Goal: Task Accomplishment & Management: Use online tool/utility

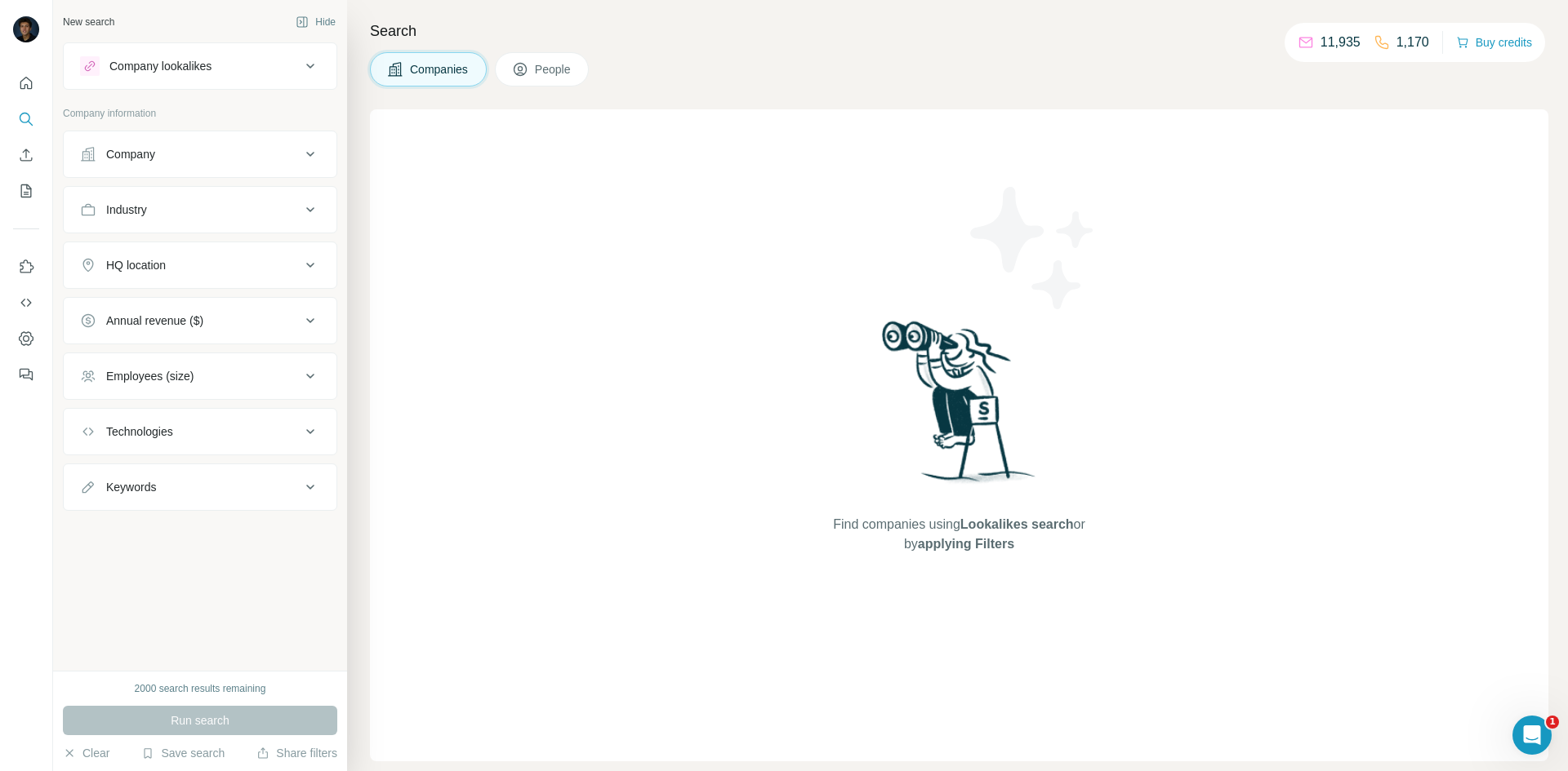
click at [303, 198] on button "Industry" at bounding box center [199, 210] width 272 height 39
click at [210, 251] on input at bounding box center [192, 250] width 202 height 18
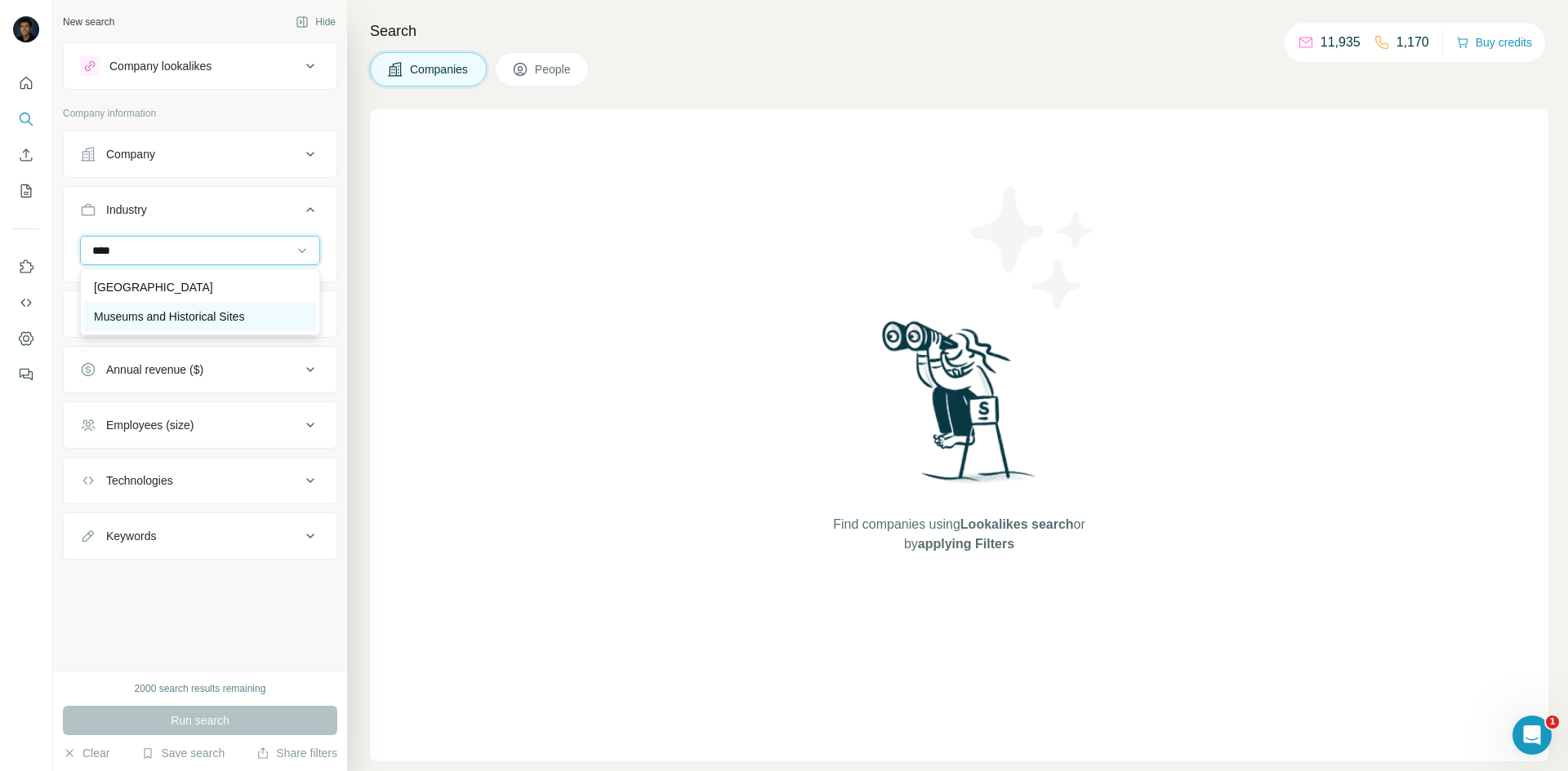
type input "****"
click at [250, 327] on div "Museums and Historical Sites" at bounding box center [199, 316] width 232 height 30
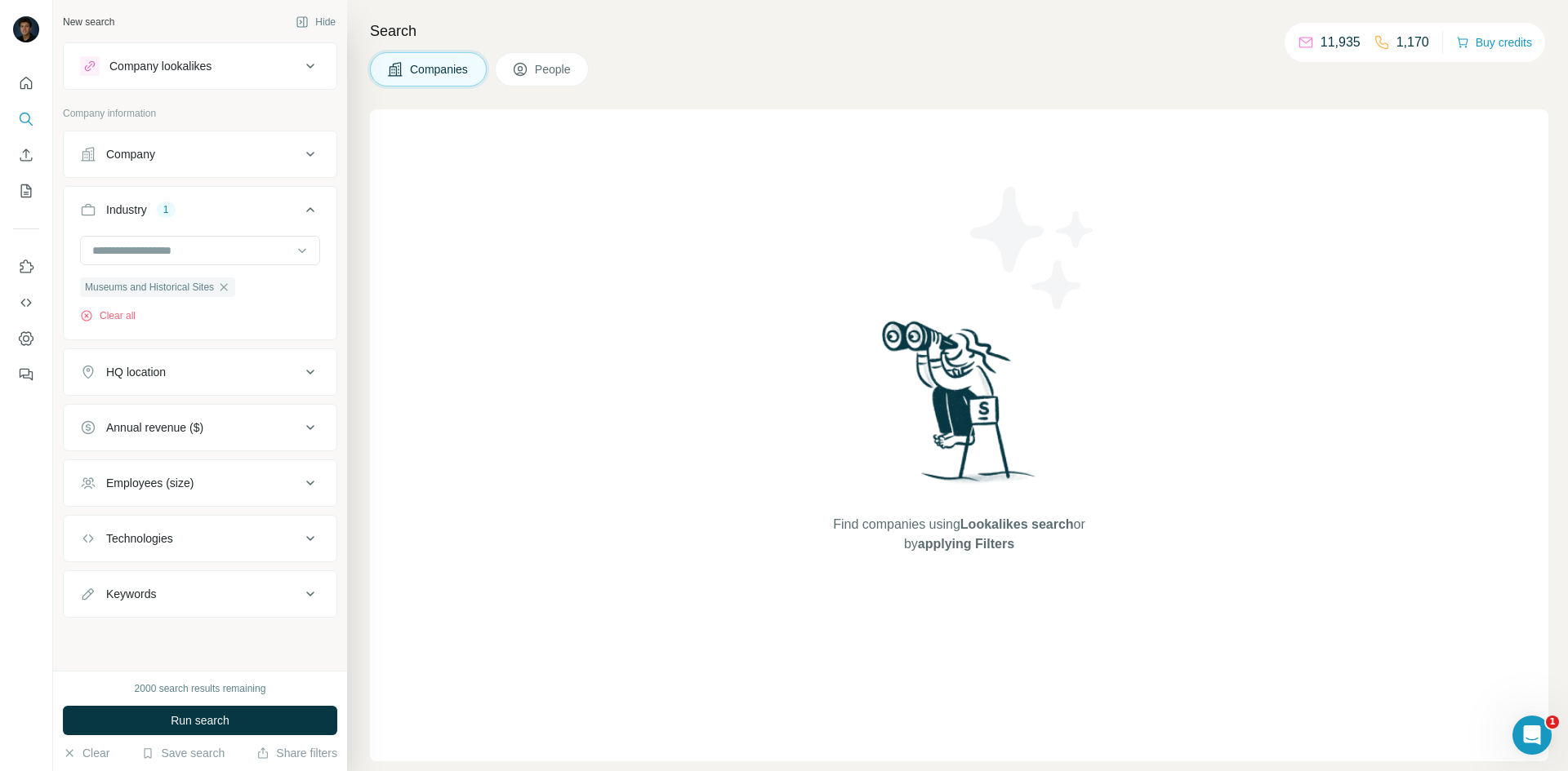
click at [312, 366] on icon at bounding box center [310, 372] width 20 height 20
click at [276, 423] on input "text" at bounding box center [199, 413] width 240 height 30
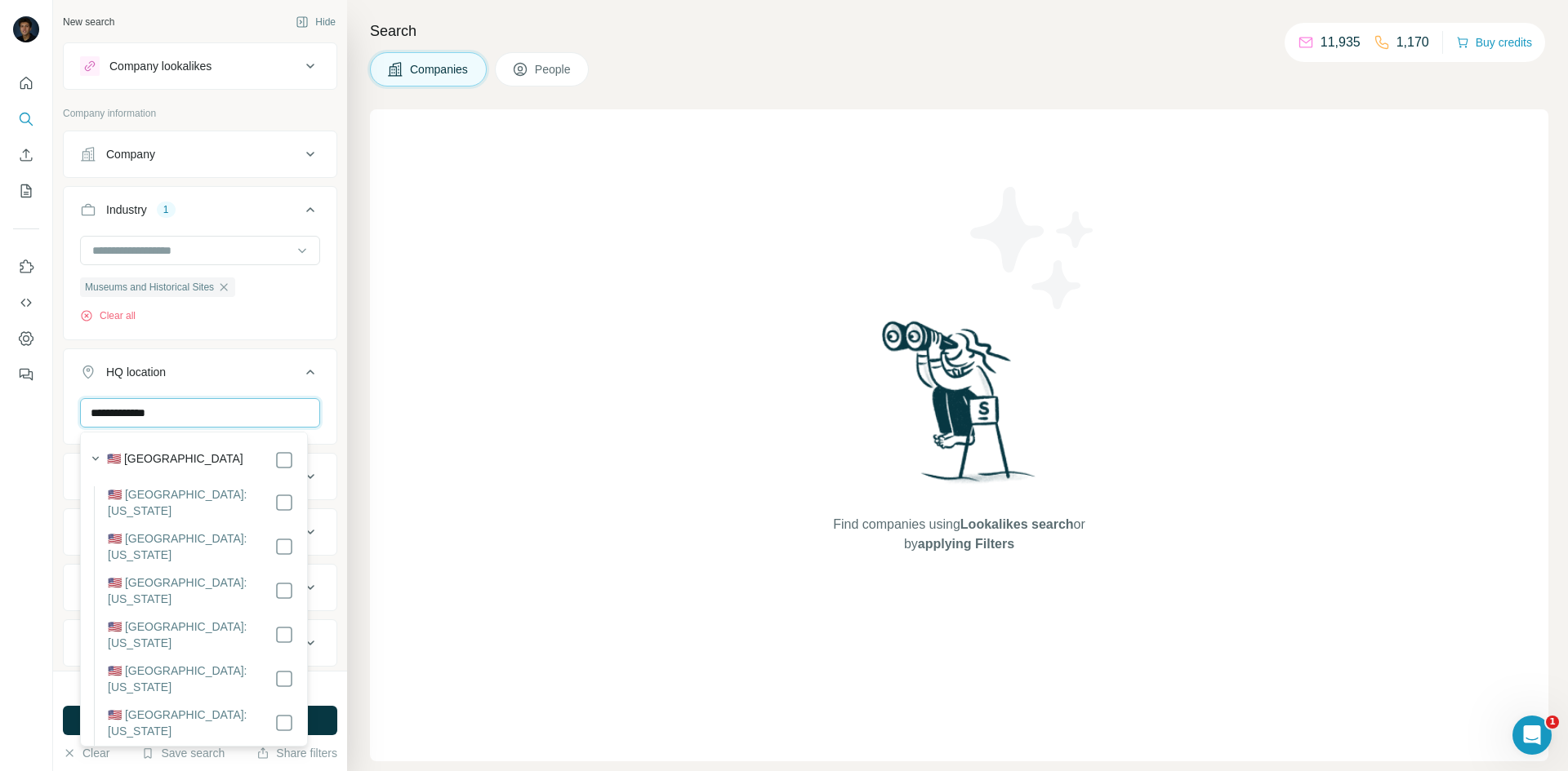
type input "**********"
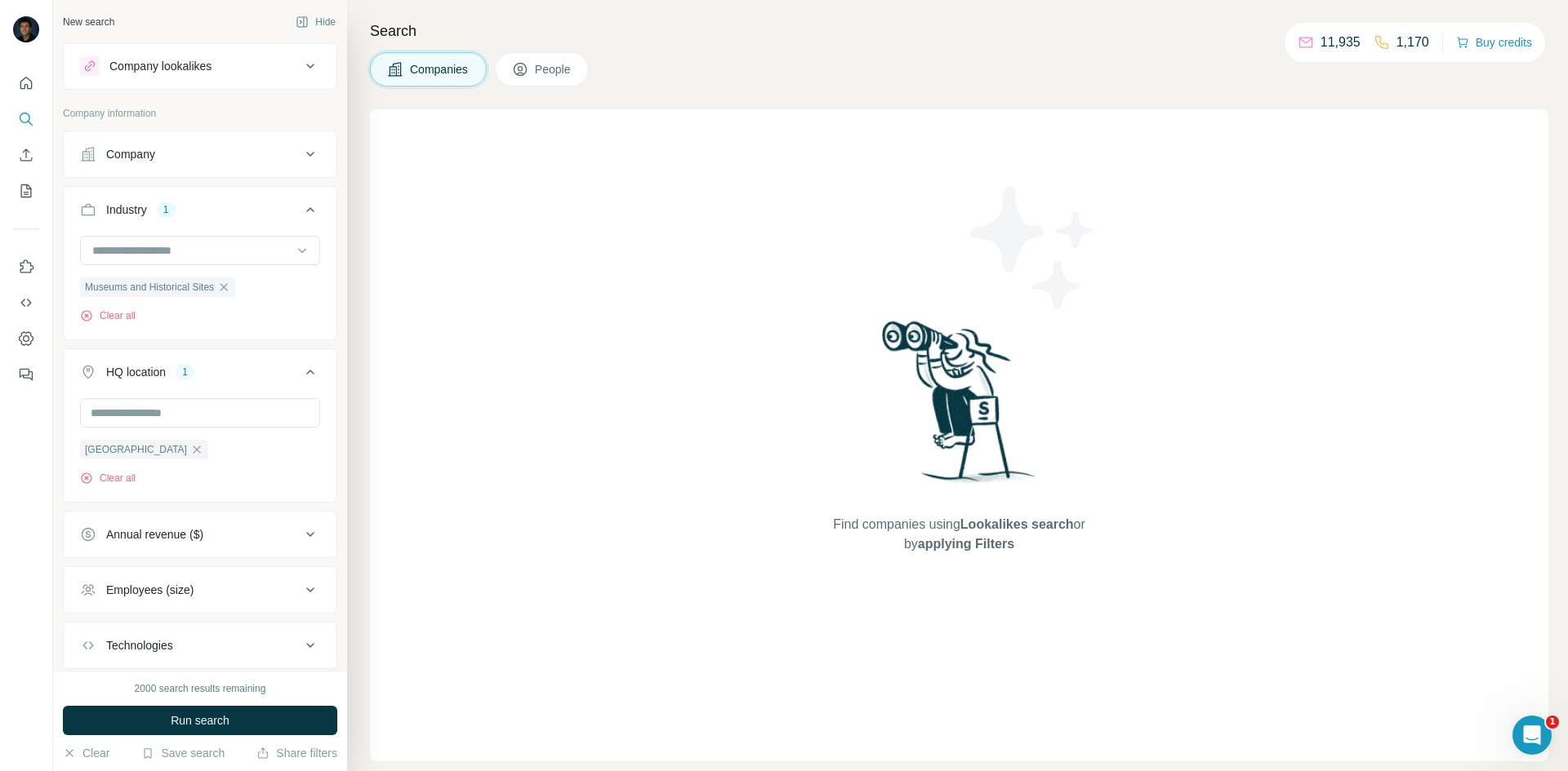
click at [300, 377] on icon at bounding box center [310, 372] width 20 height 20
click at [297, 484] on div "Employees (size)" at bounding box center [190, 483] width 221 height 16
click at [89, 578] on icon at bounding box center [89, 579] width 20 height 20
click at [93, 605] on icon at bounding box center [89, 609] width 20 height 20
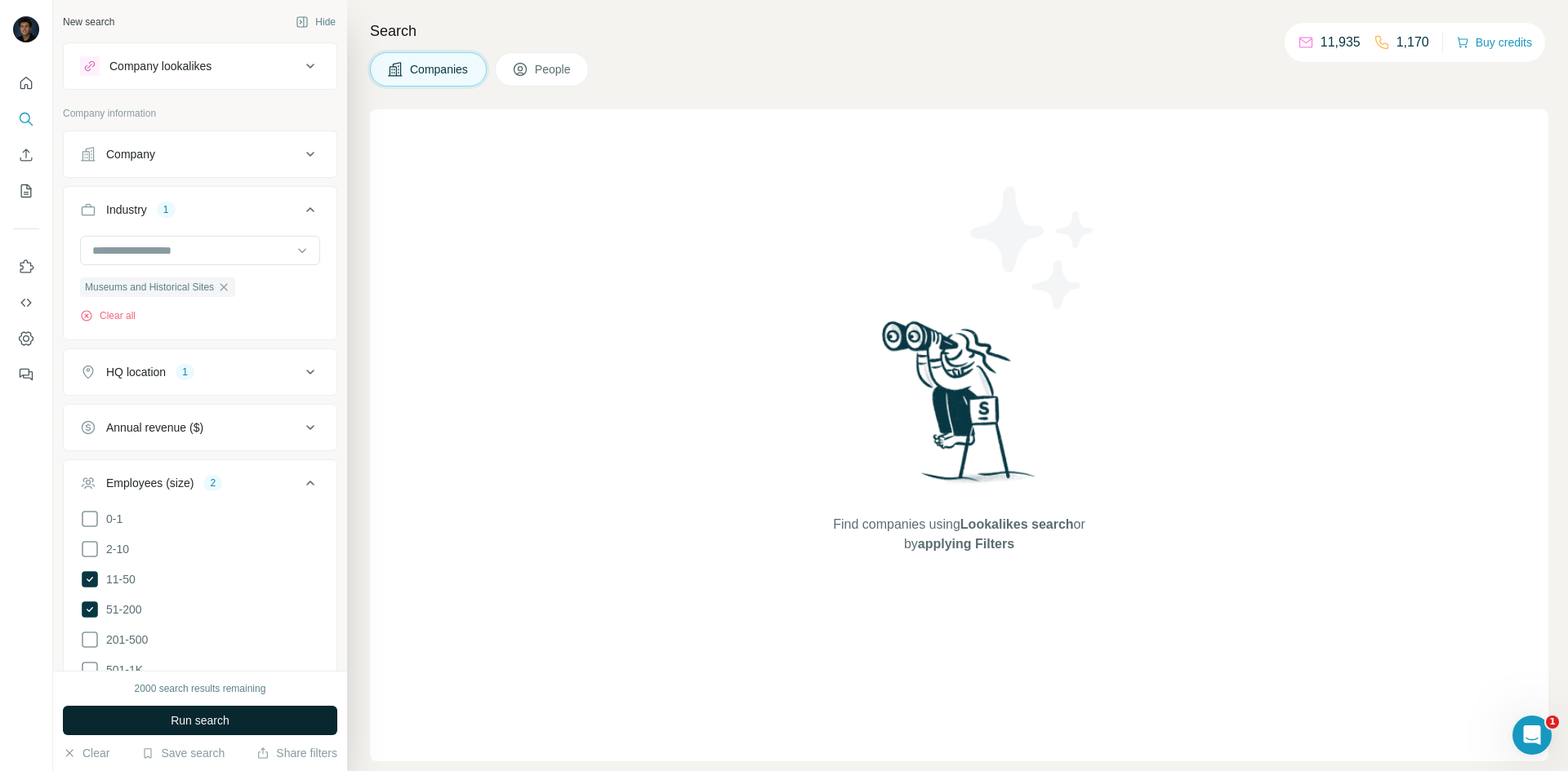
click at [232, 721] on button "Run search" at bounding box center [199, 720] width 274 height 30
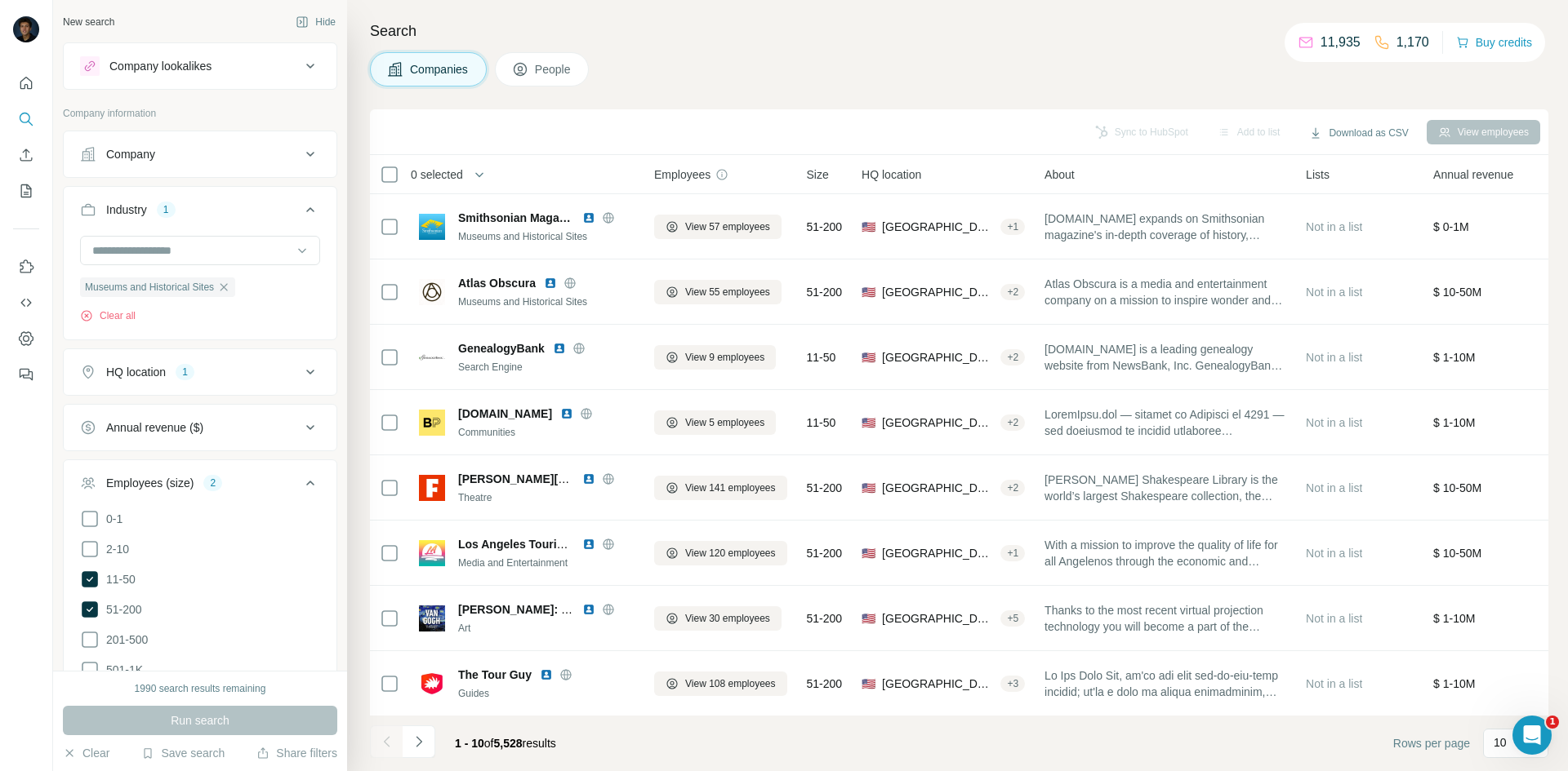
click at [307, 481] on icon at bounding box center [310, 483] width 20 height 20
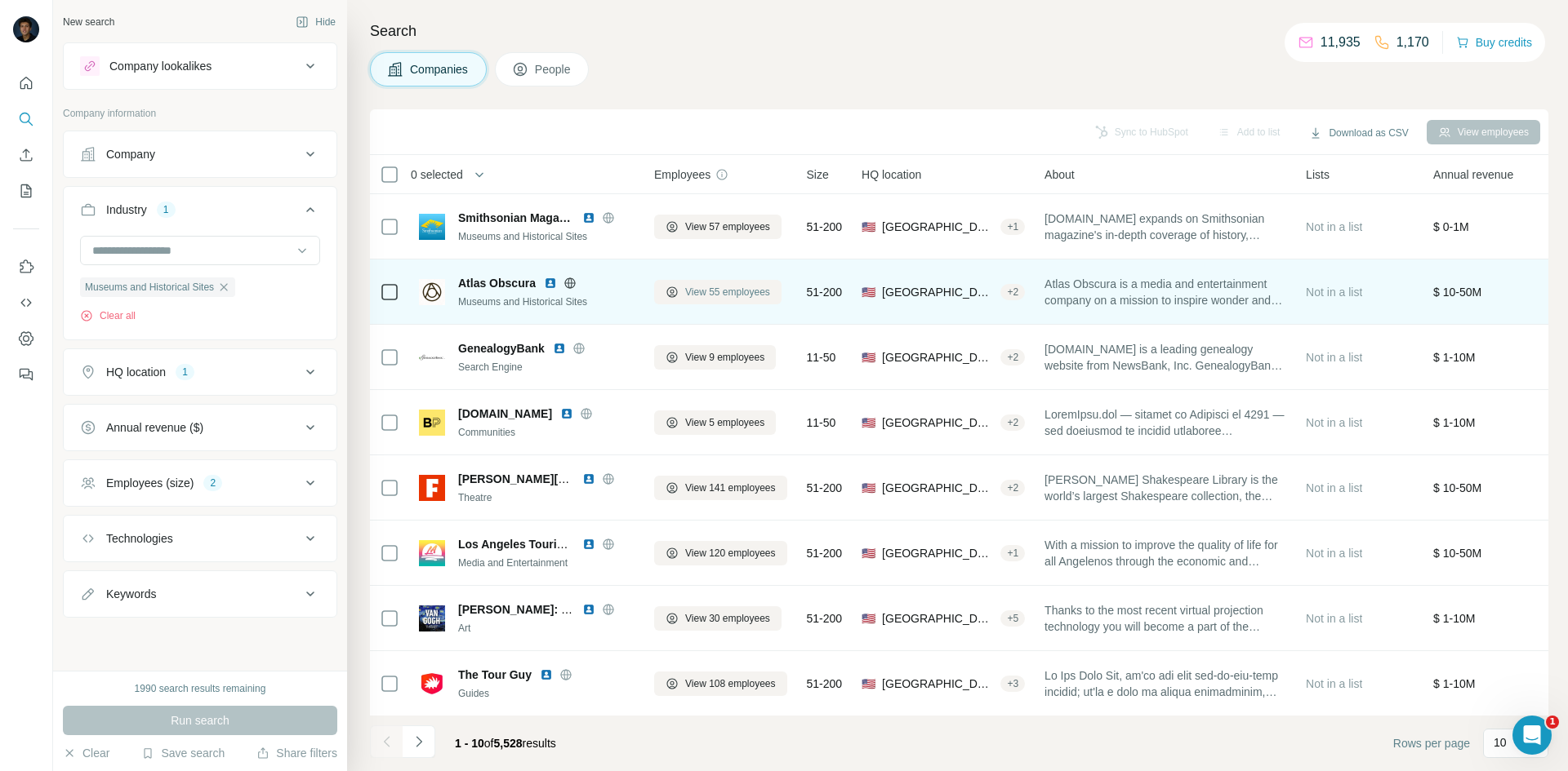
click at [725, 288] on span "View 55 employees" at bounding box center [727, 292] width 85 height 14
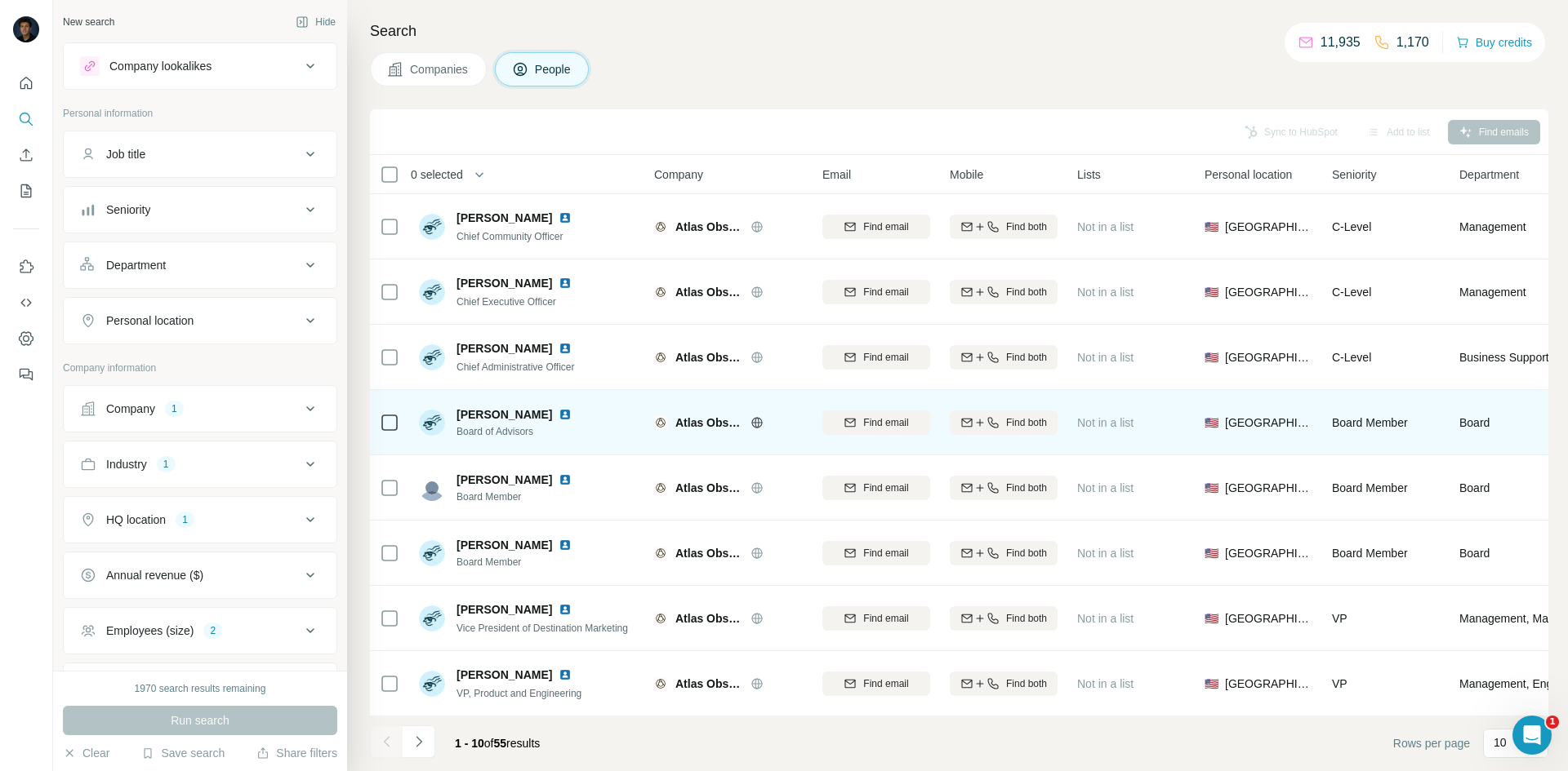
scroll to position [81, 0]
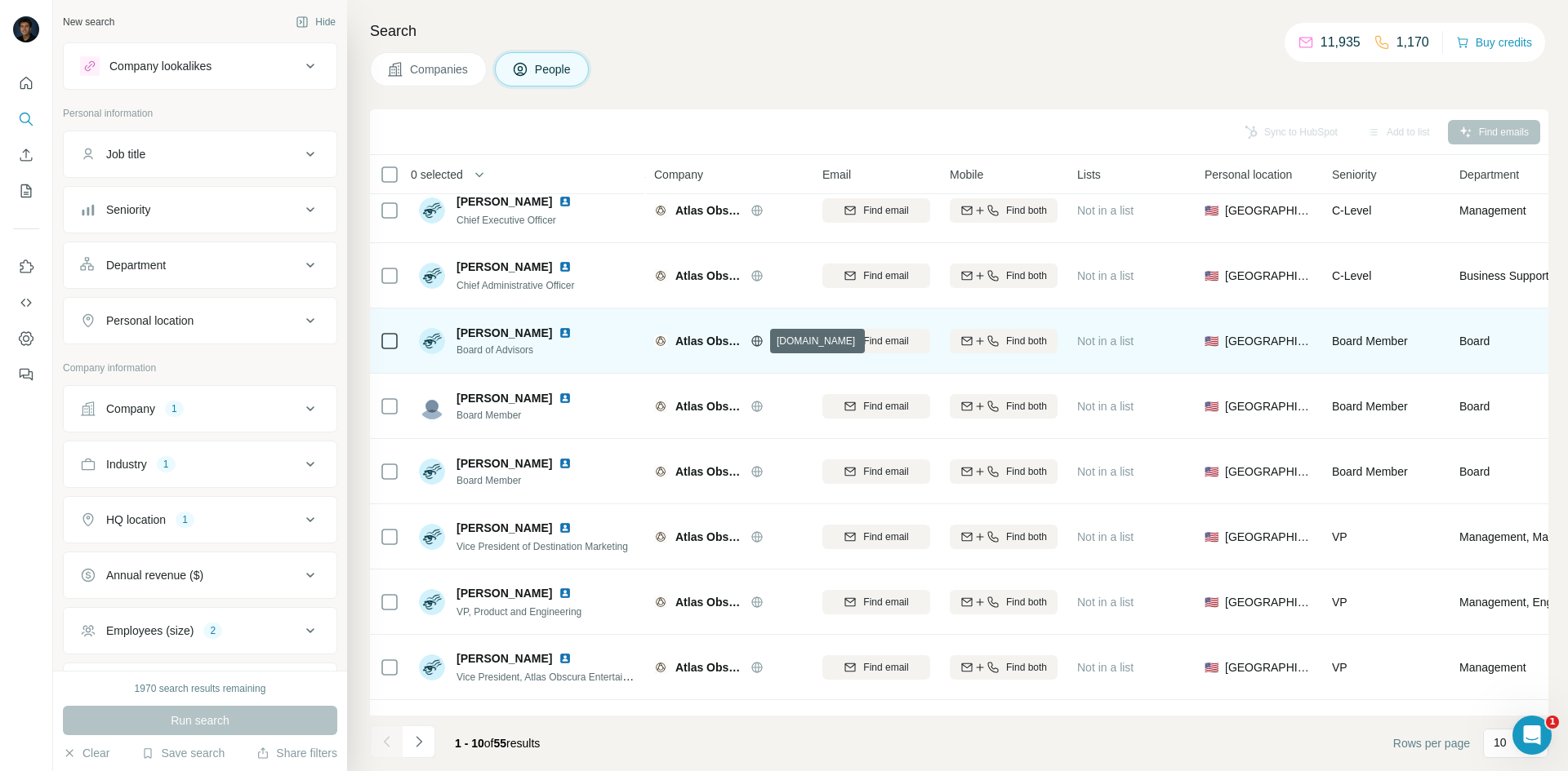
click at [760, 341] on icon at bounding box center [756, 340] width 11 height 1
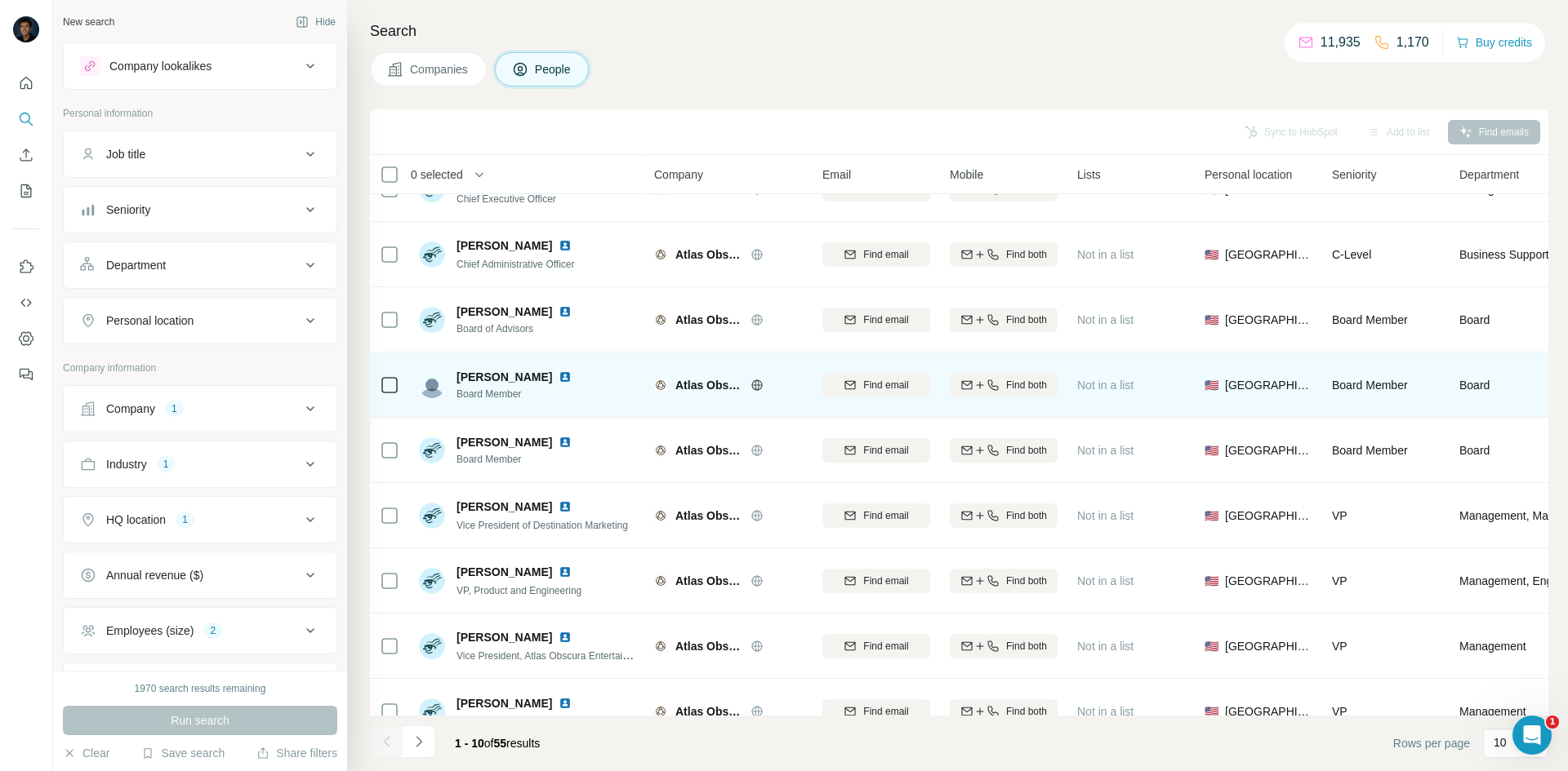
scroll to position [140, 0]
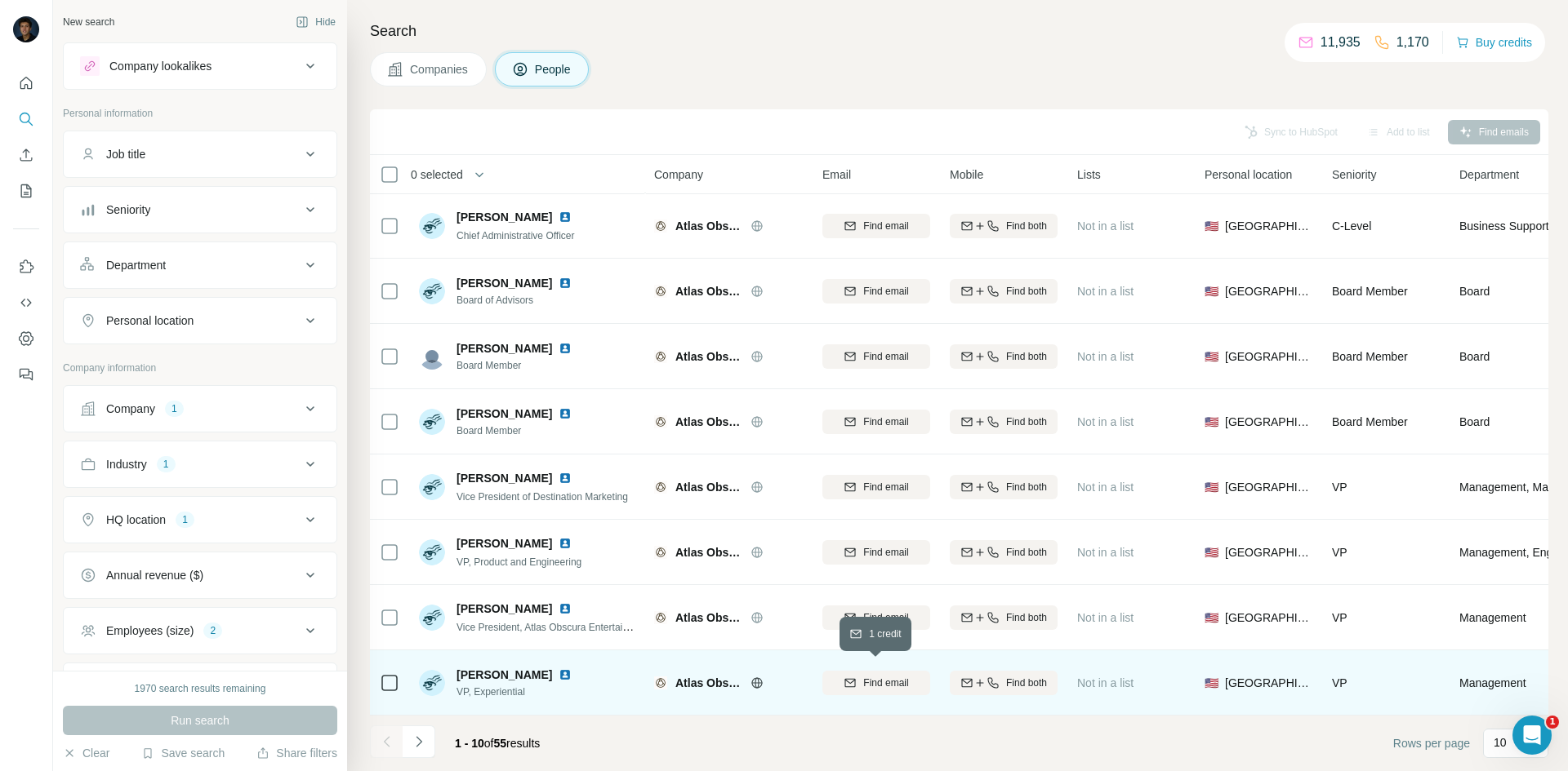
click at [889, 676] on span "Find email" at bounding box center [885, 683] width 45 height 14
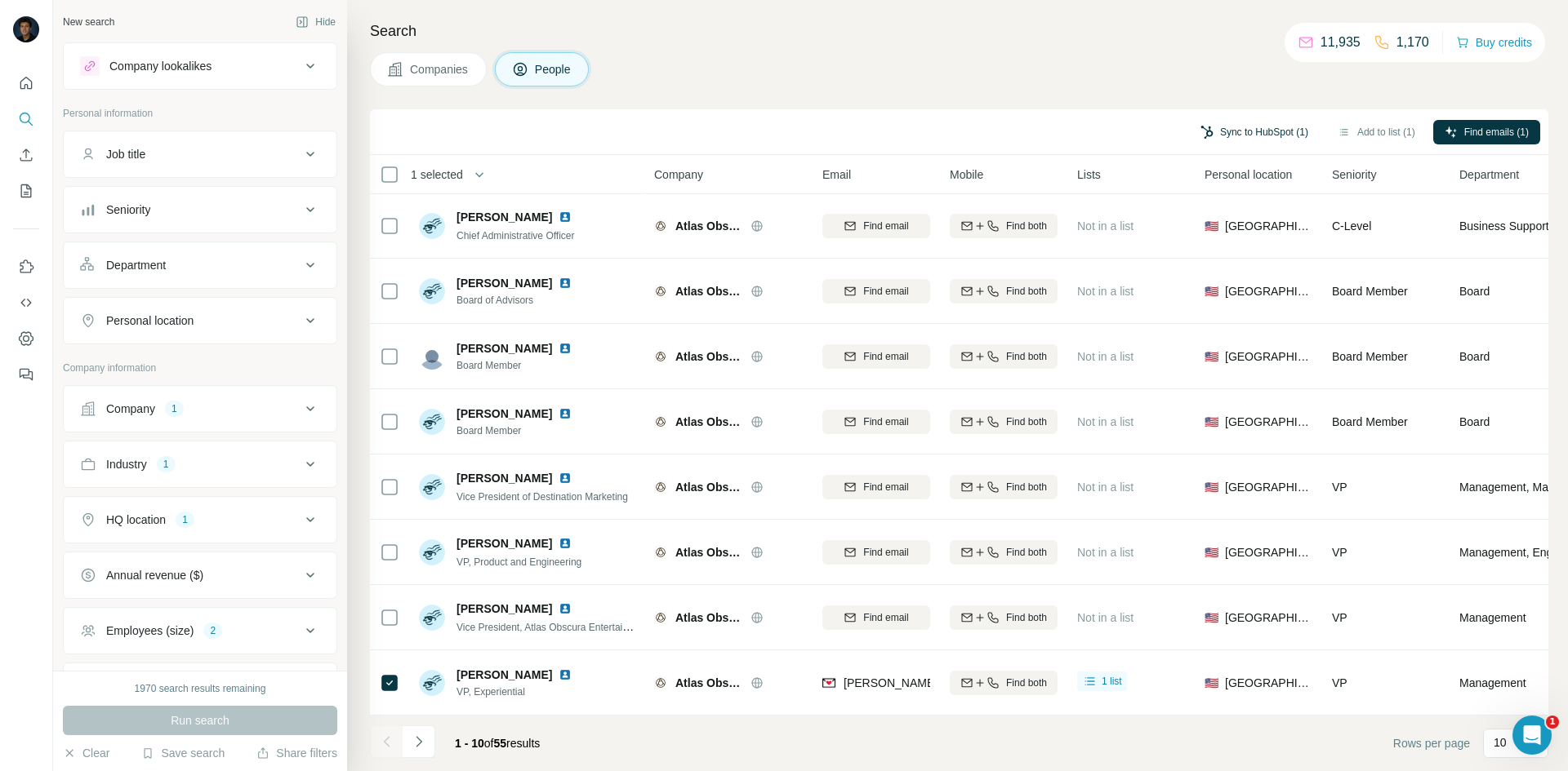
click at [1263, 126] on button "Sync to HubSpot (1)" at bounding box center [1254, 131] width 131 height 25
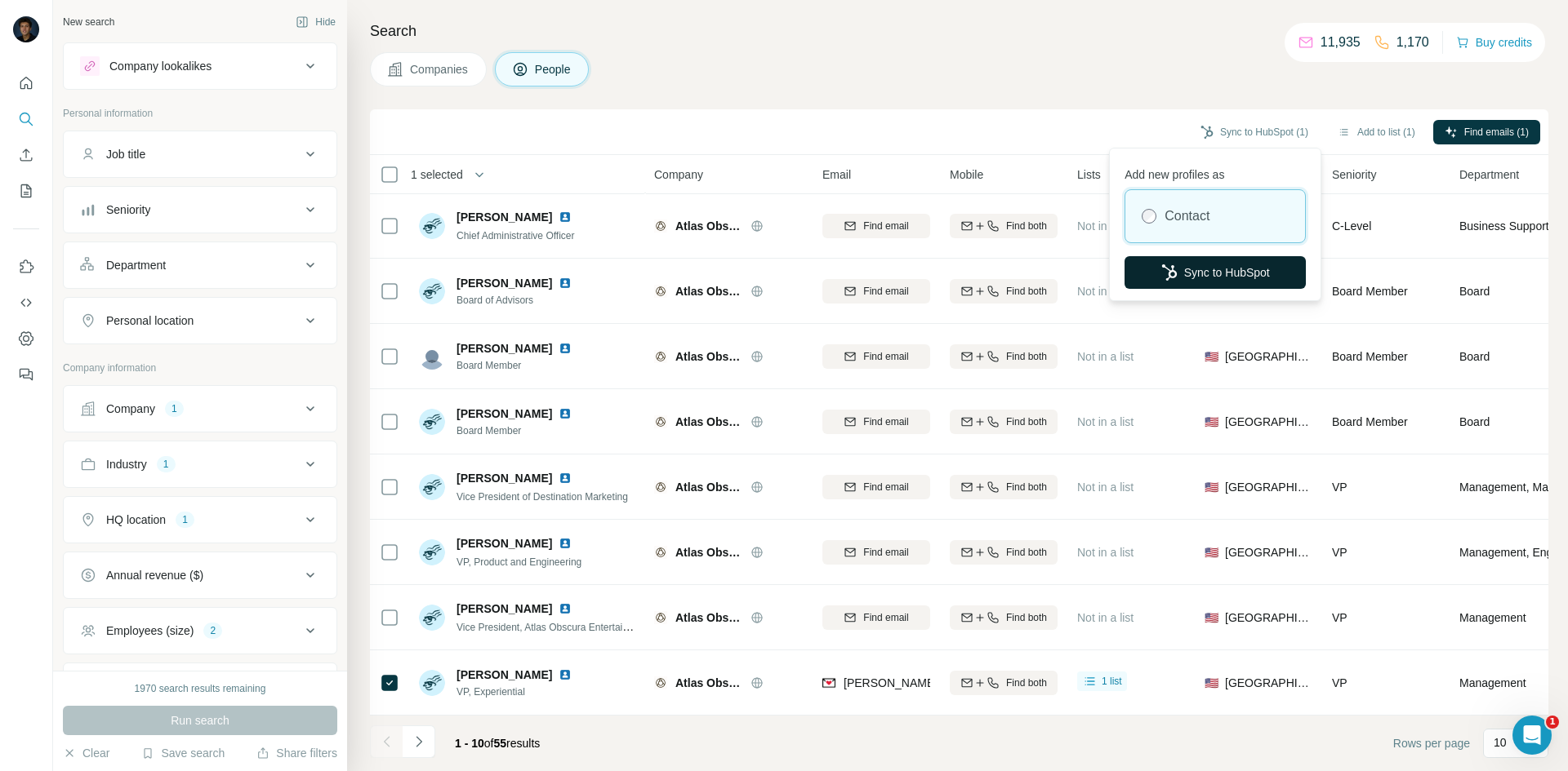
click at [1214, 258] on button "Sync to HubSpot" at bounding box center [1215, 272] width 182 height 32
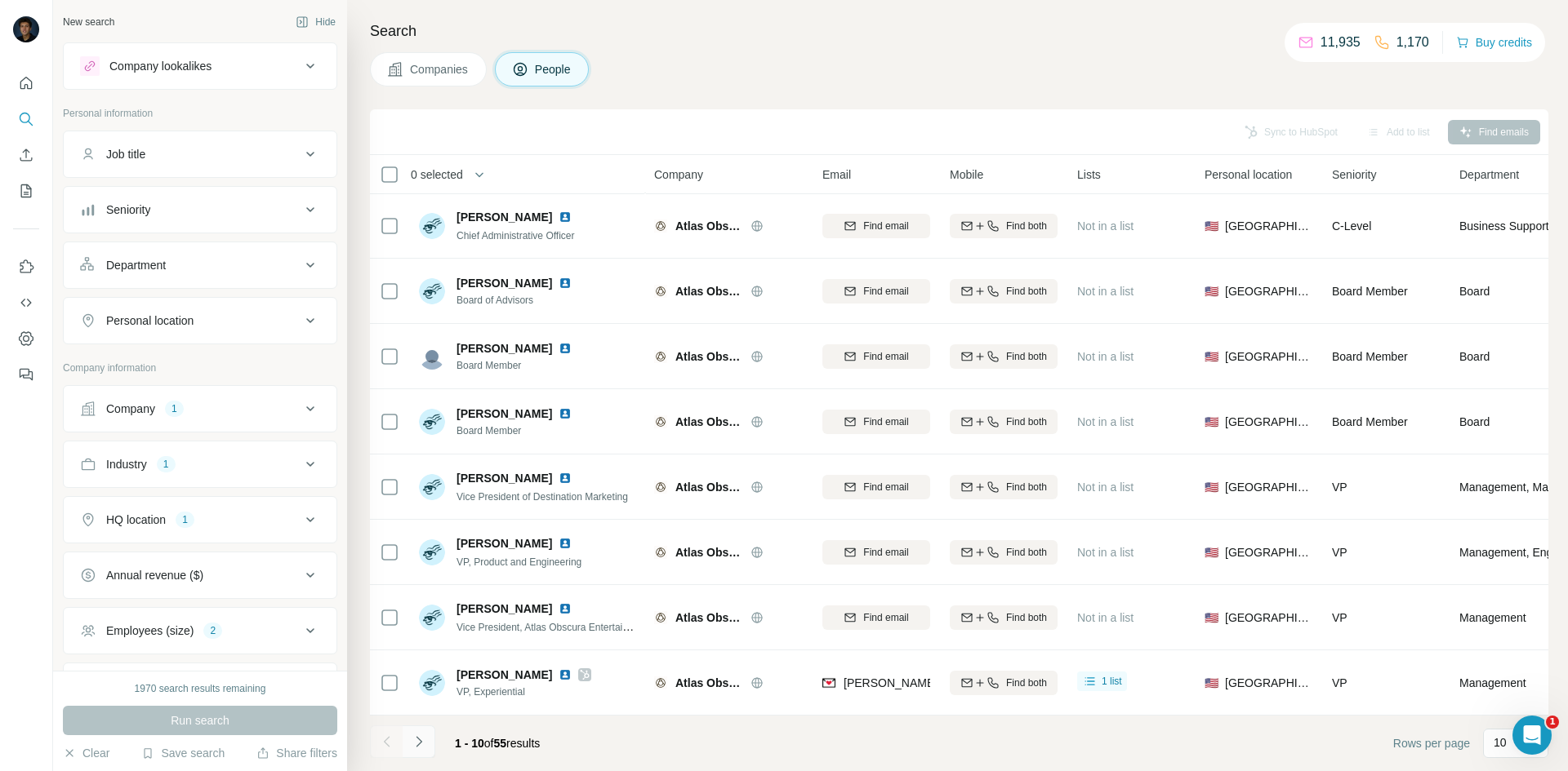
click at [423, 733] on button "Navigate to next page" at bounding box center [418, 741] width 32 height 32
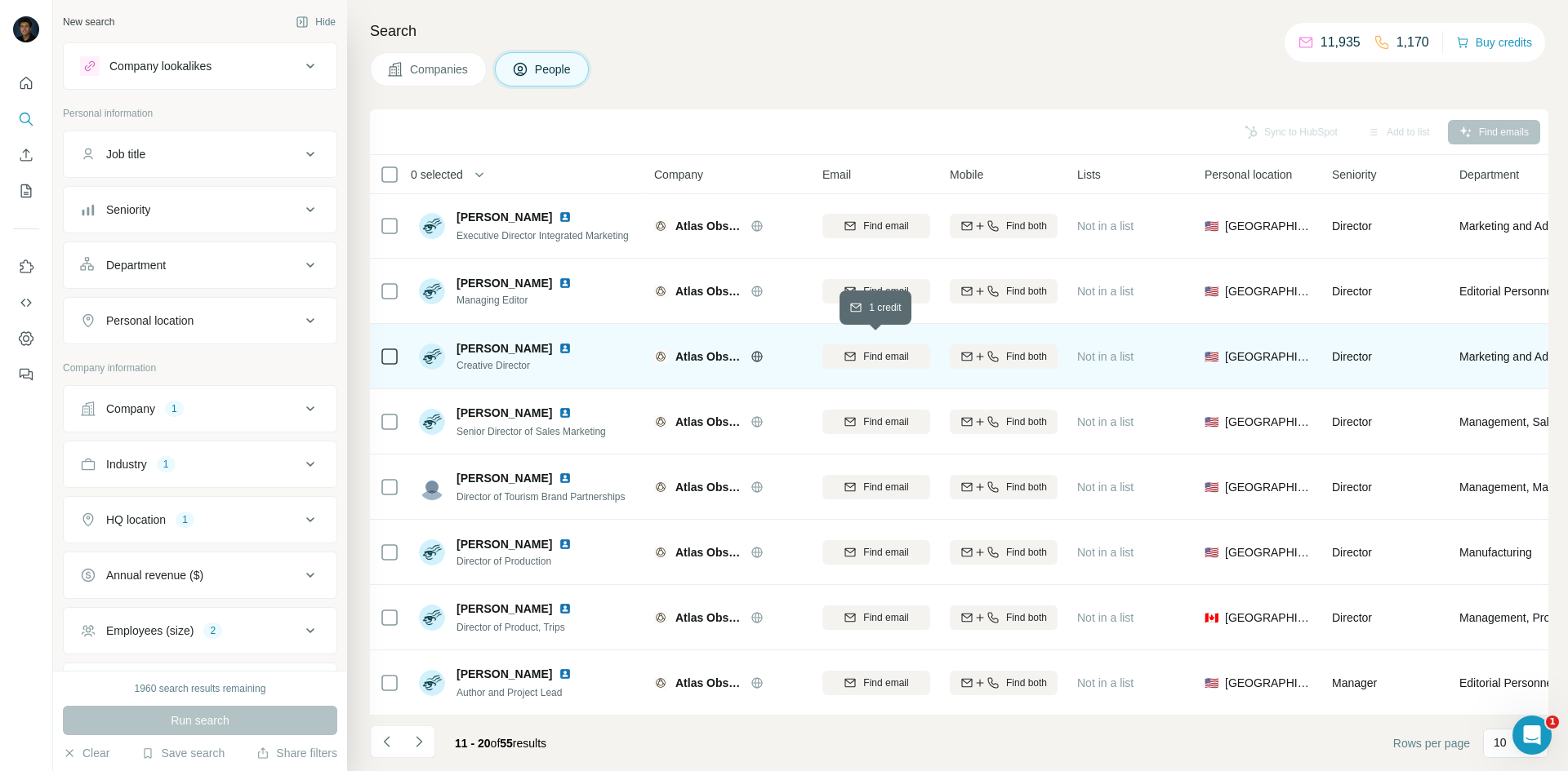
click at [854, 353] on icon "button" at bounding box center [849, 356] width 13 height 13
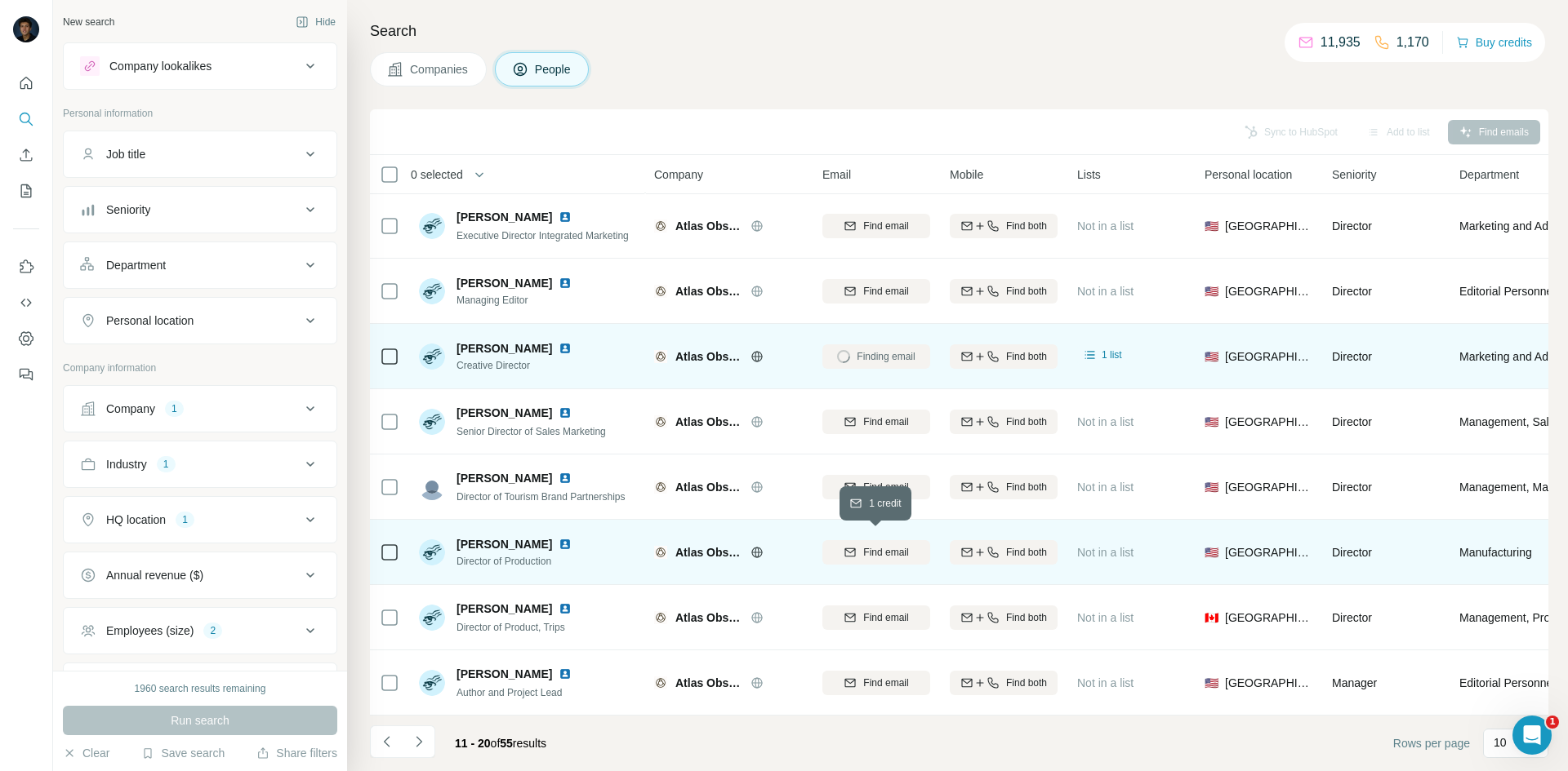
click at [868, 545] on span "Find email" at bounding box center [885, 552] width 45 height 14
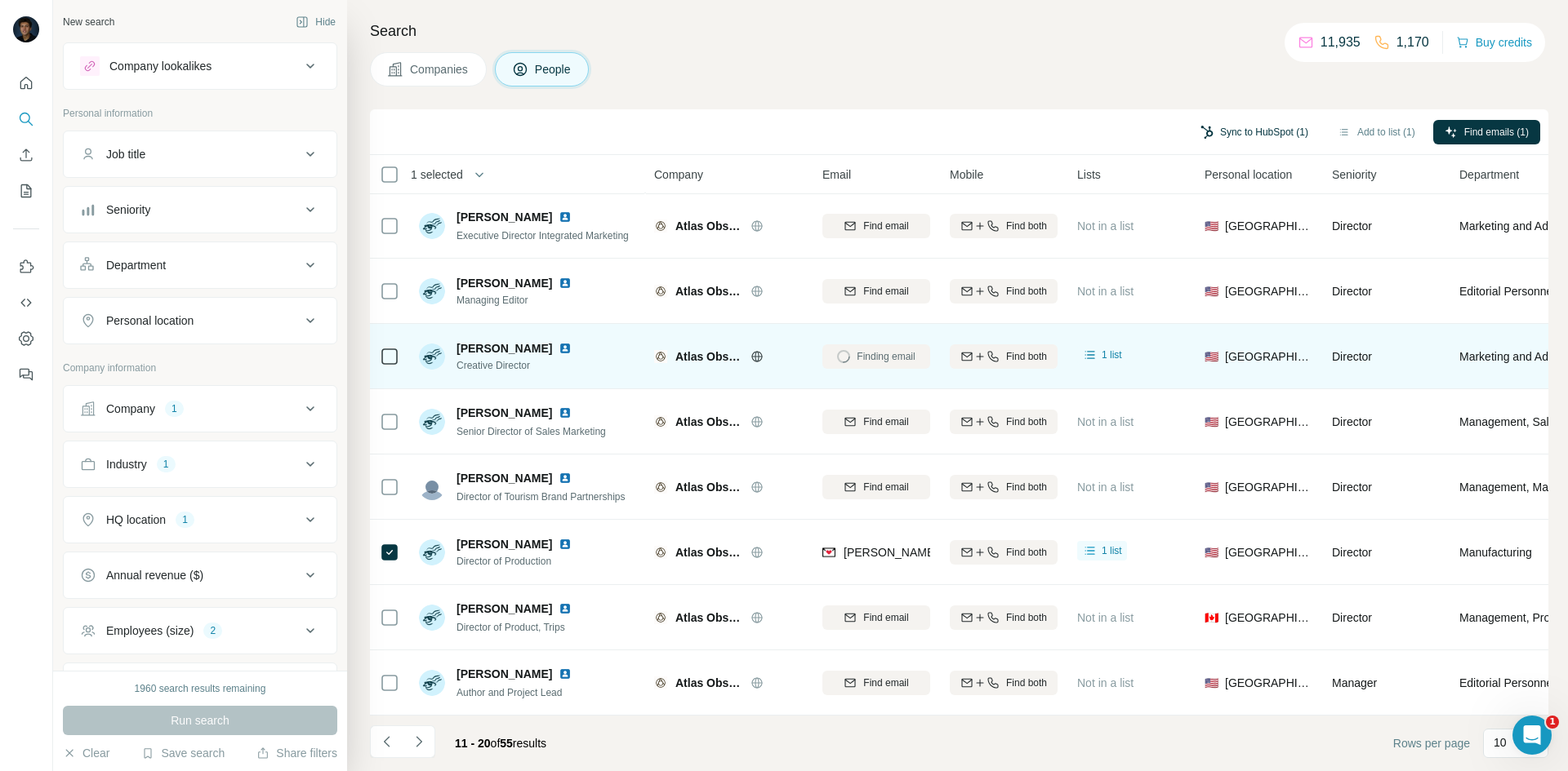
click at [1259, 125] on button "Sync to HubSpot (1)" at bounding box center [1254, 131] width 131 height 25
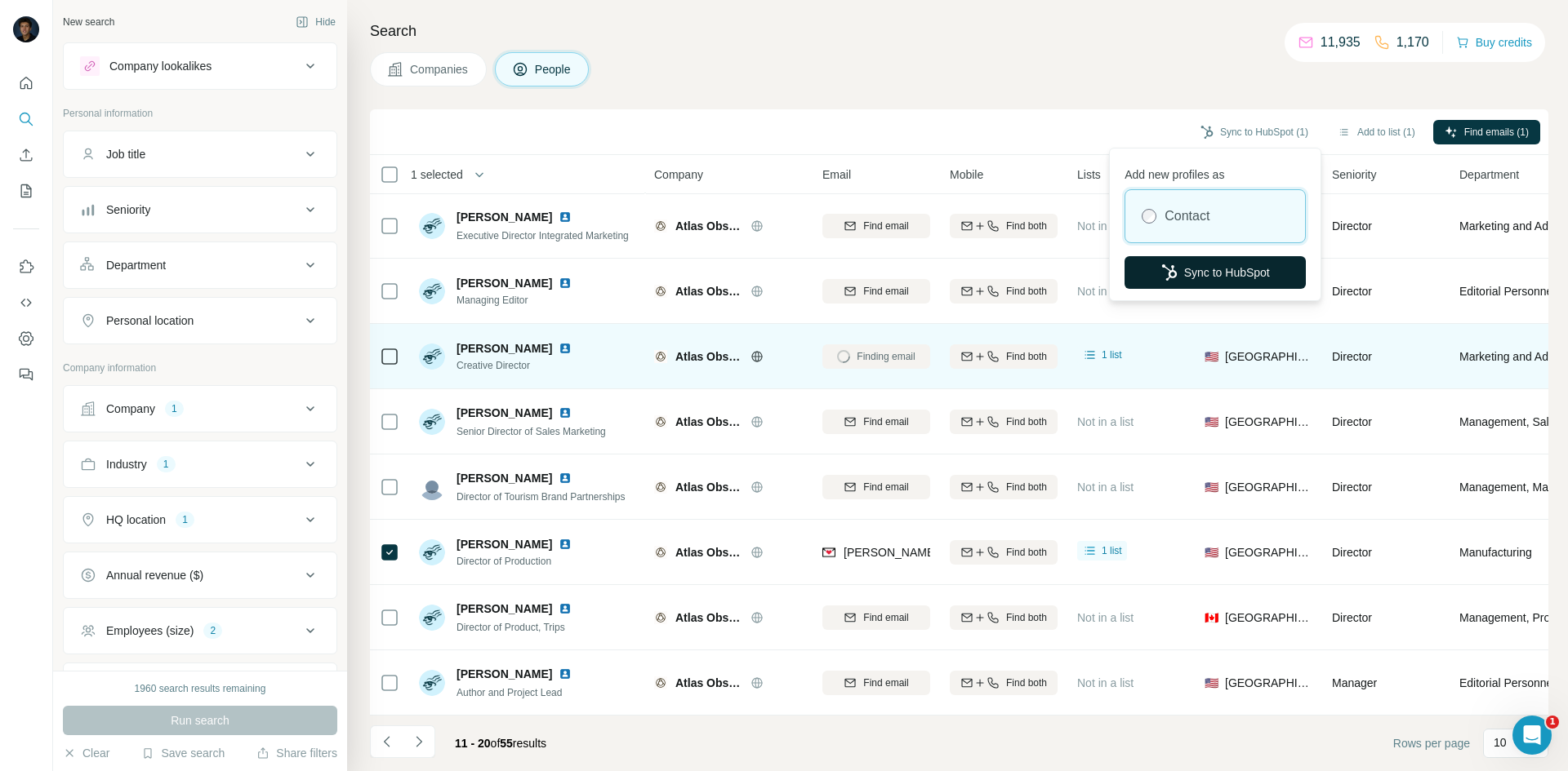
click at [1181, 260] on button "Sync to HubSpot" at bounding box center [1215, 272] width 182 height 32
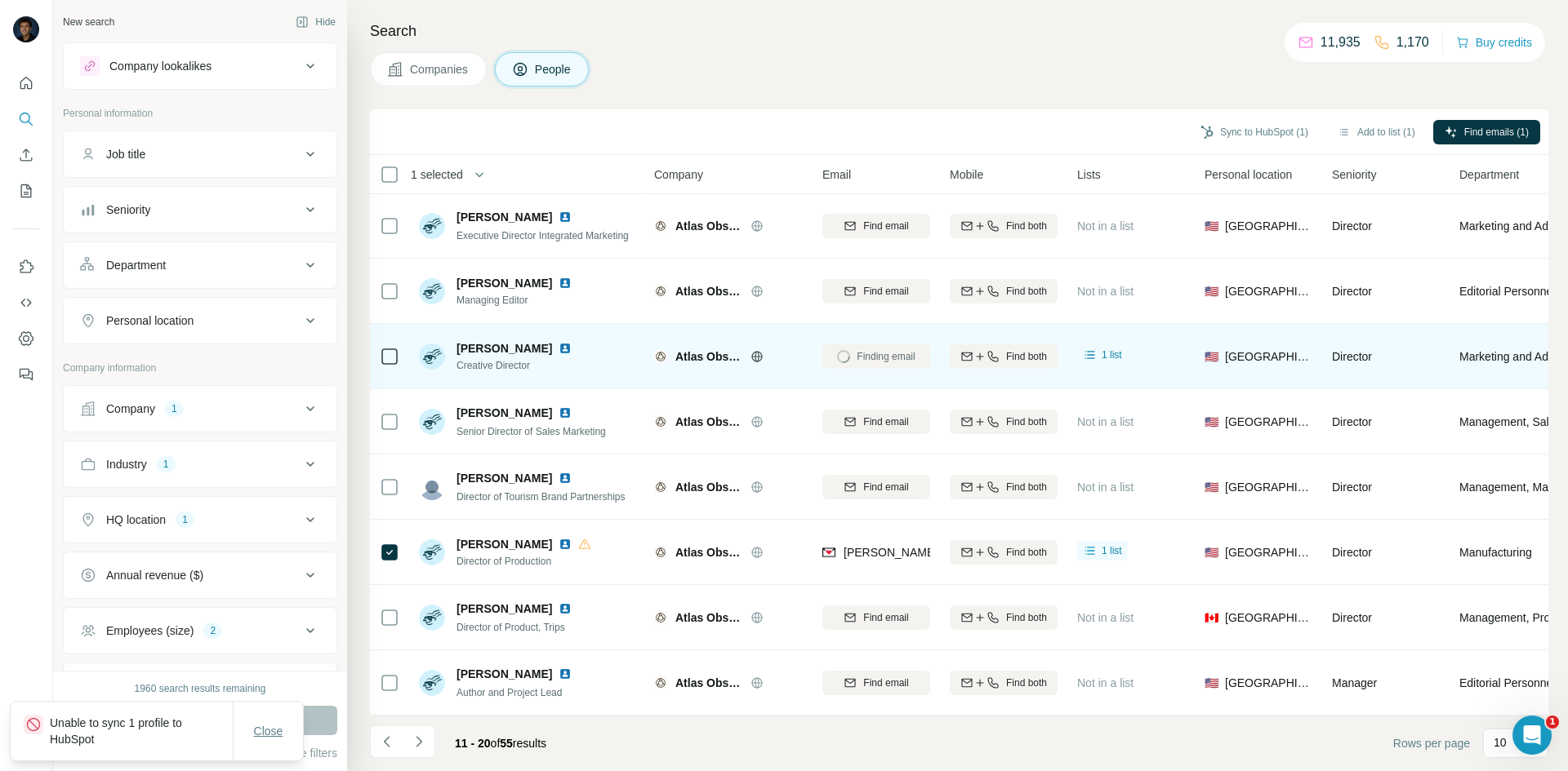
click at [281, 730] on span "Close" at bounding box center [268, 731] width 30 height 16
click at [1229, 132] on button "Sync to HubSpot (1)" at bounding box center [1254, 131] width 131 height 25
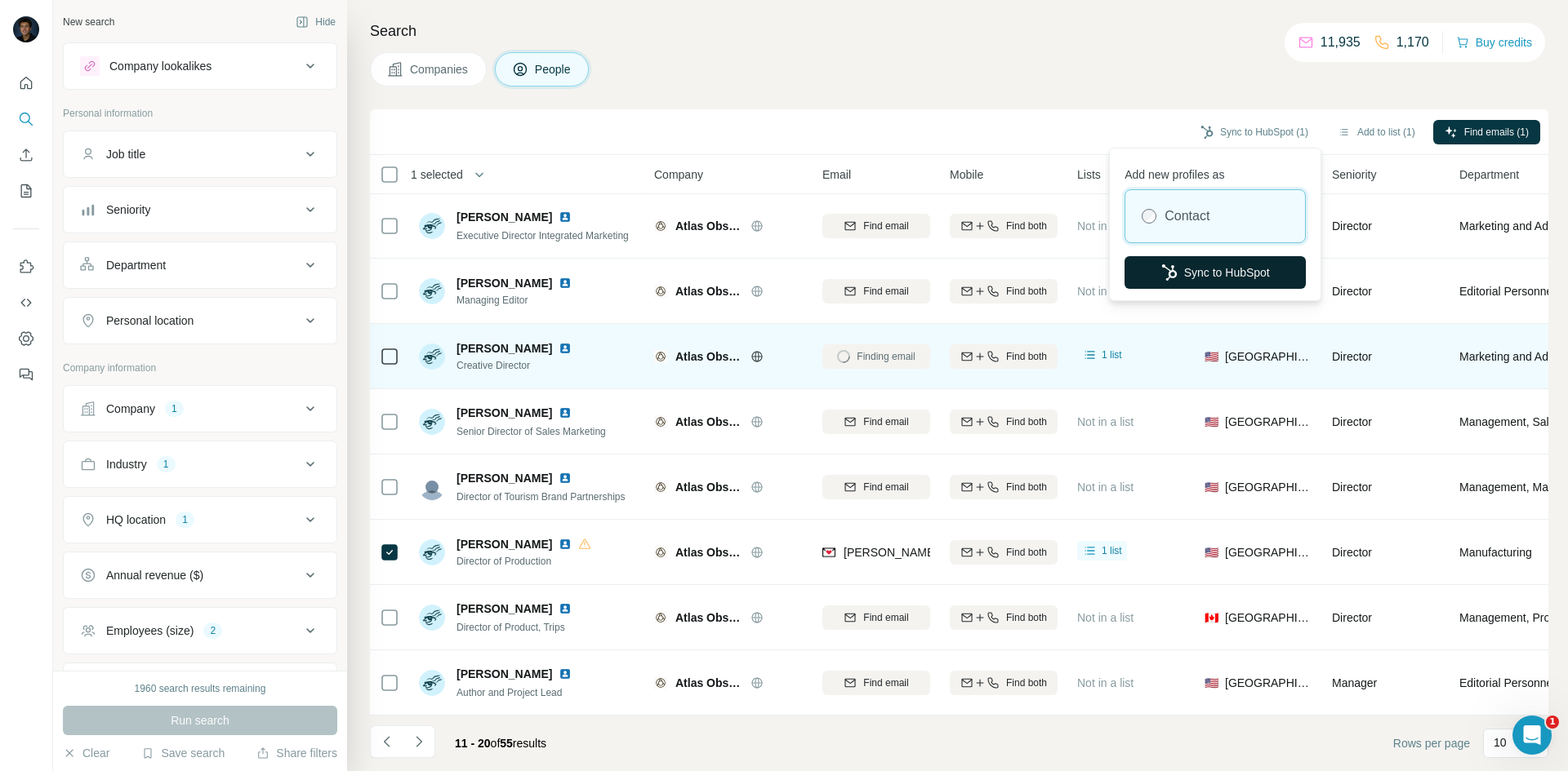
click at [1223, 260] on button "Sync to HubSpot" at bounding box center [1215, 272] width 182 height 32
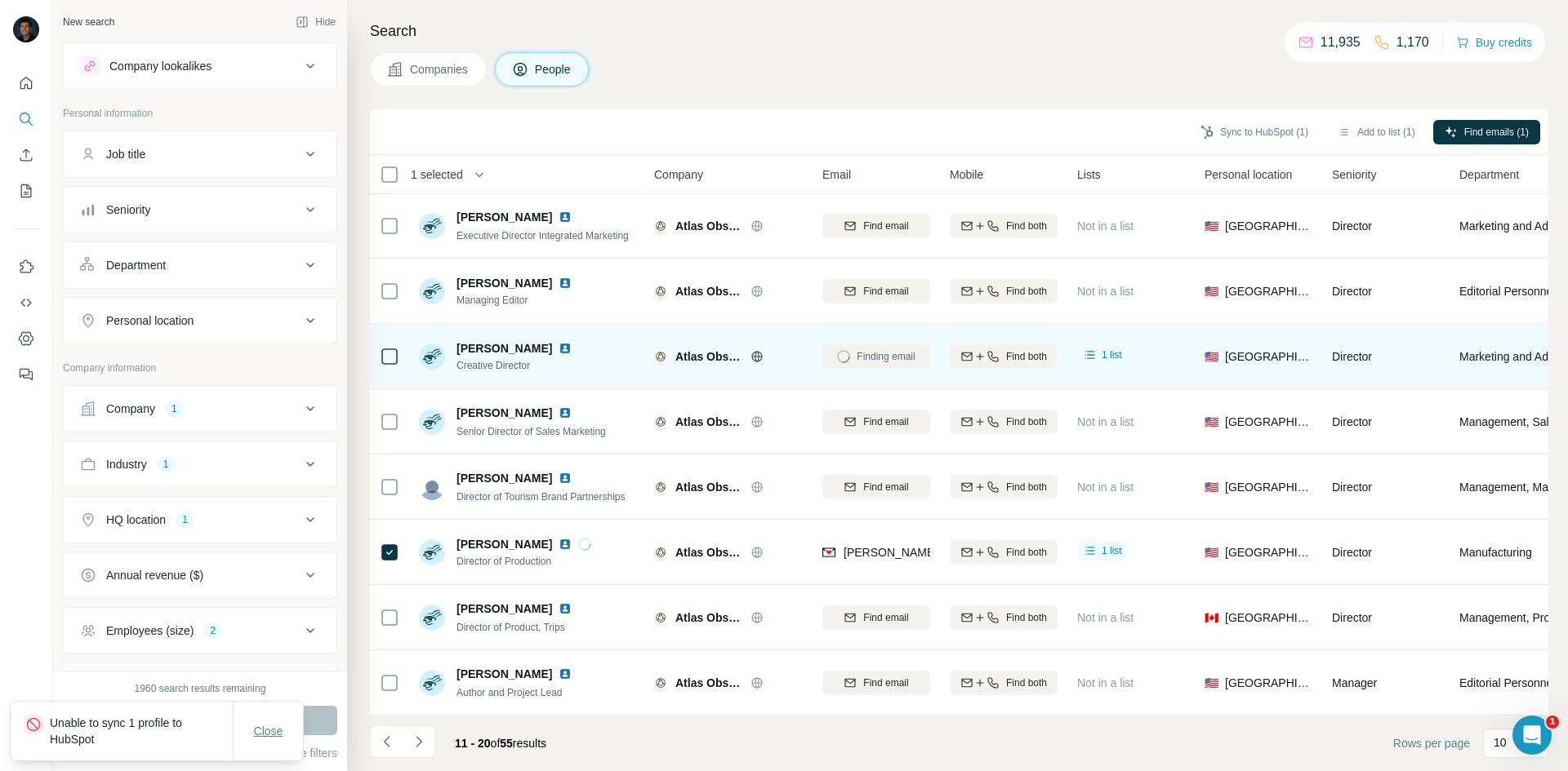
click at [280, 719] on button "Close" at bounding box center [269, 731] width 53 height 30
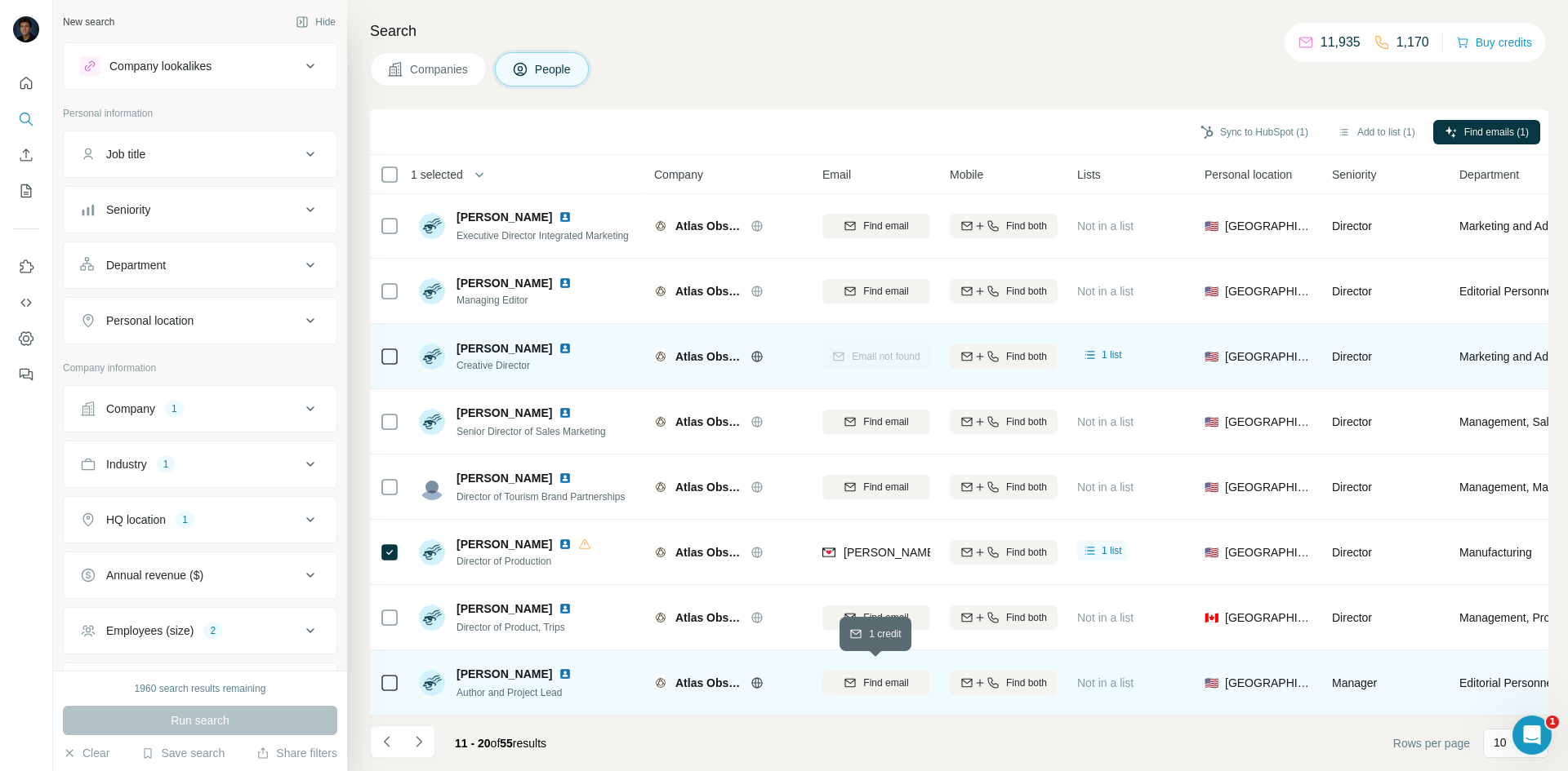
click at [863, 680] on span "Find email" at bounding box center [885, 683] width 45 height 14
click at [424, 736] on icon "Navigate to next page" at bounding box center [418, 741] width 16 height 16
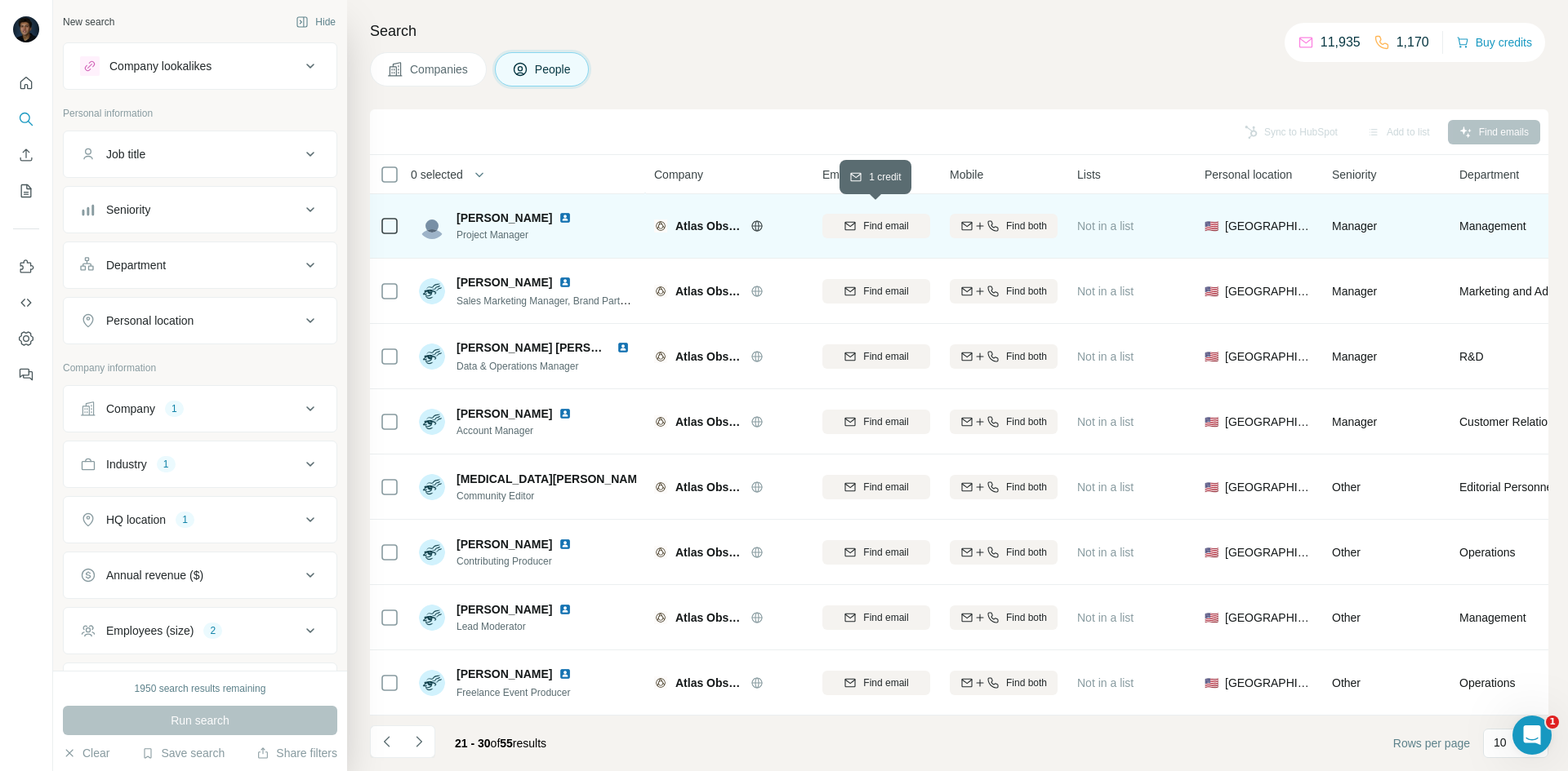
click at [875, 219] on span "Find email" at bounding box center [885, 226] width 45 height 14
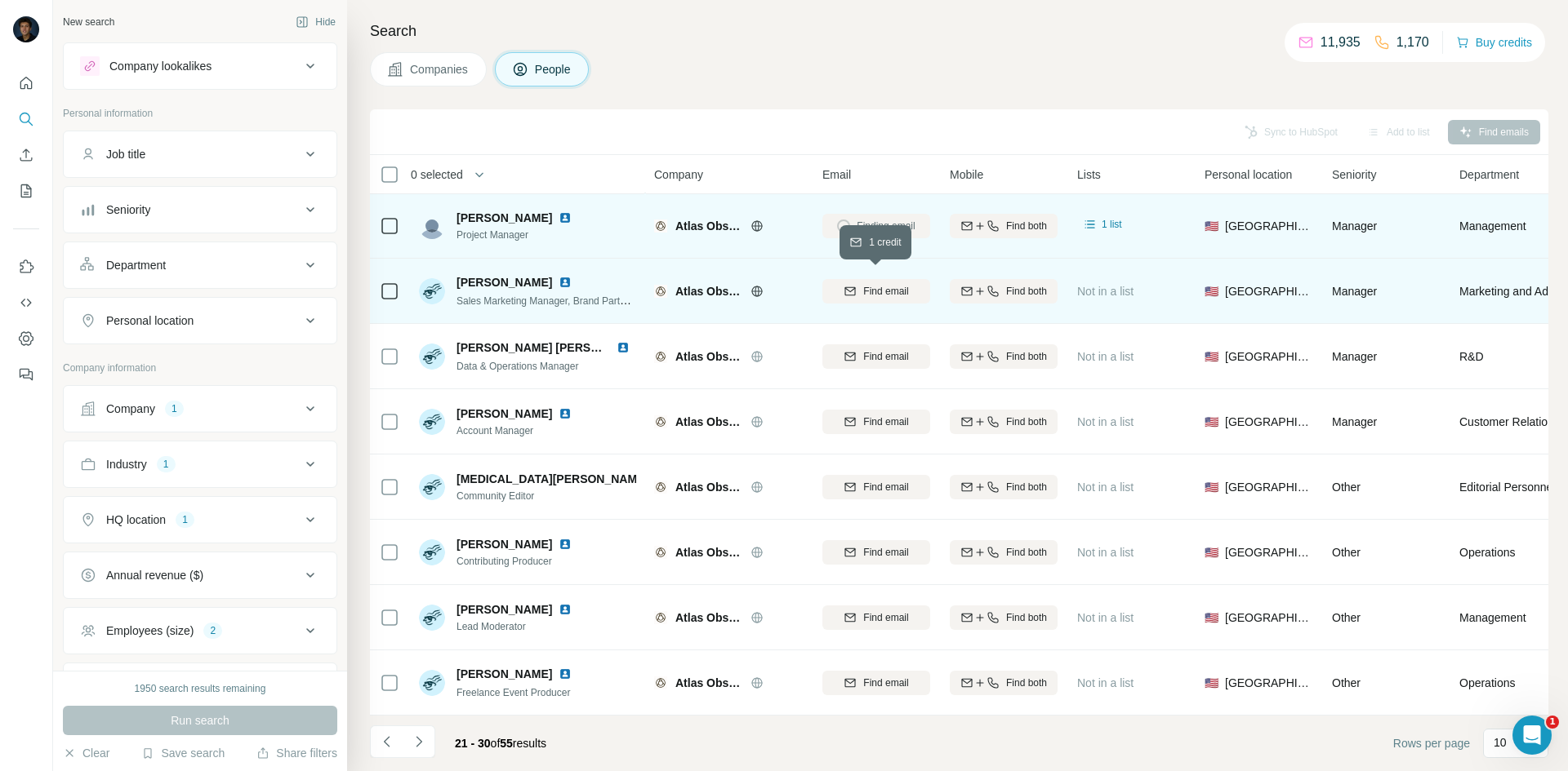
click at [888, 284] on span "Find email" at bounding box center [885, 291] width 45 height 14
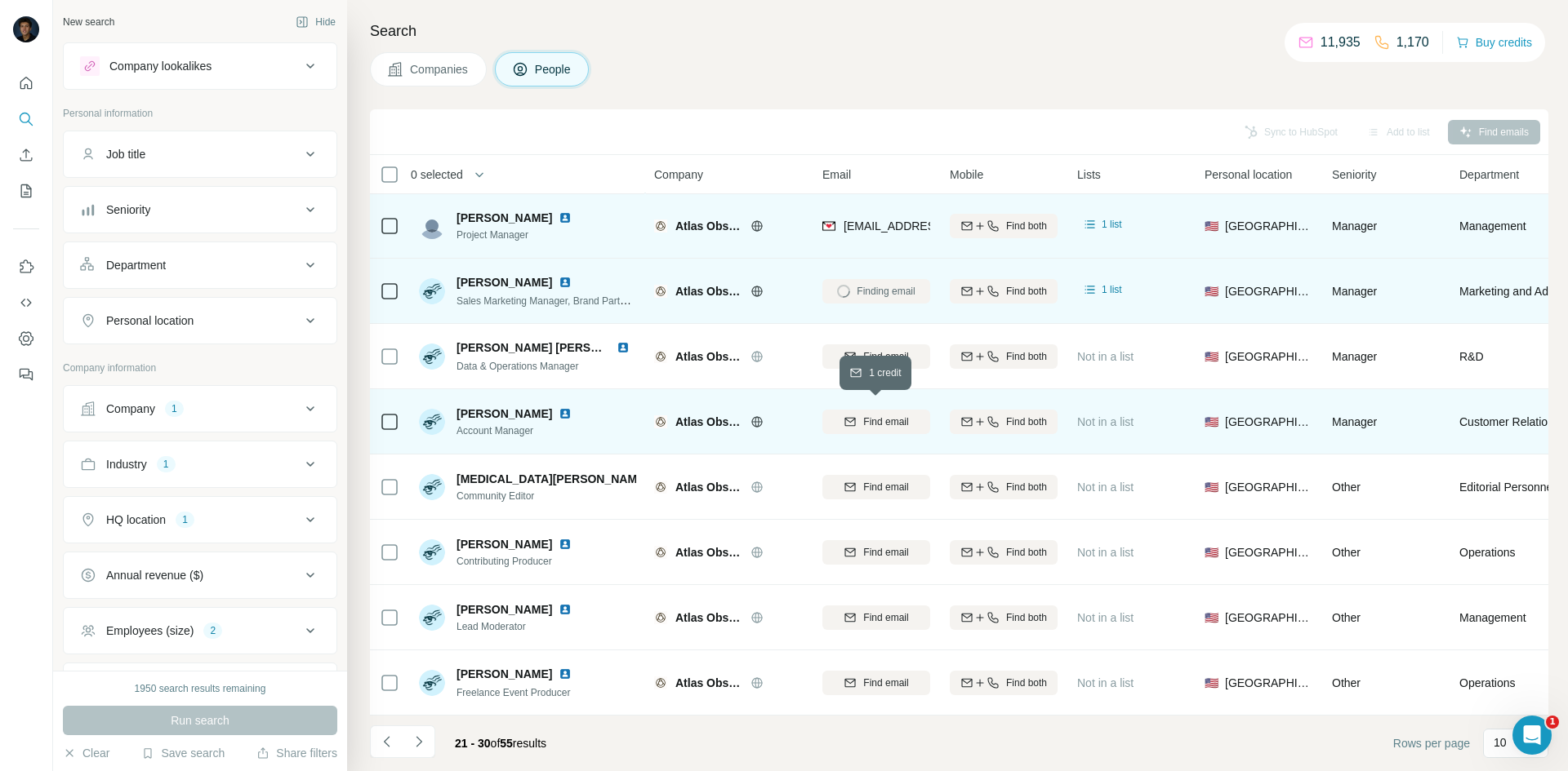
click at [882, 410] on button "Find email" at bounding box center [876, 422] width 108 height 25
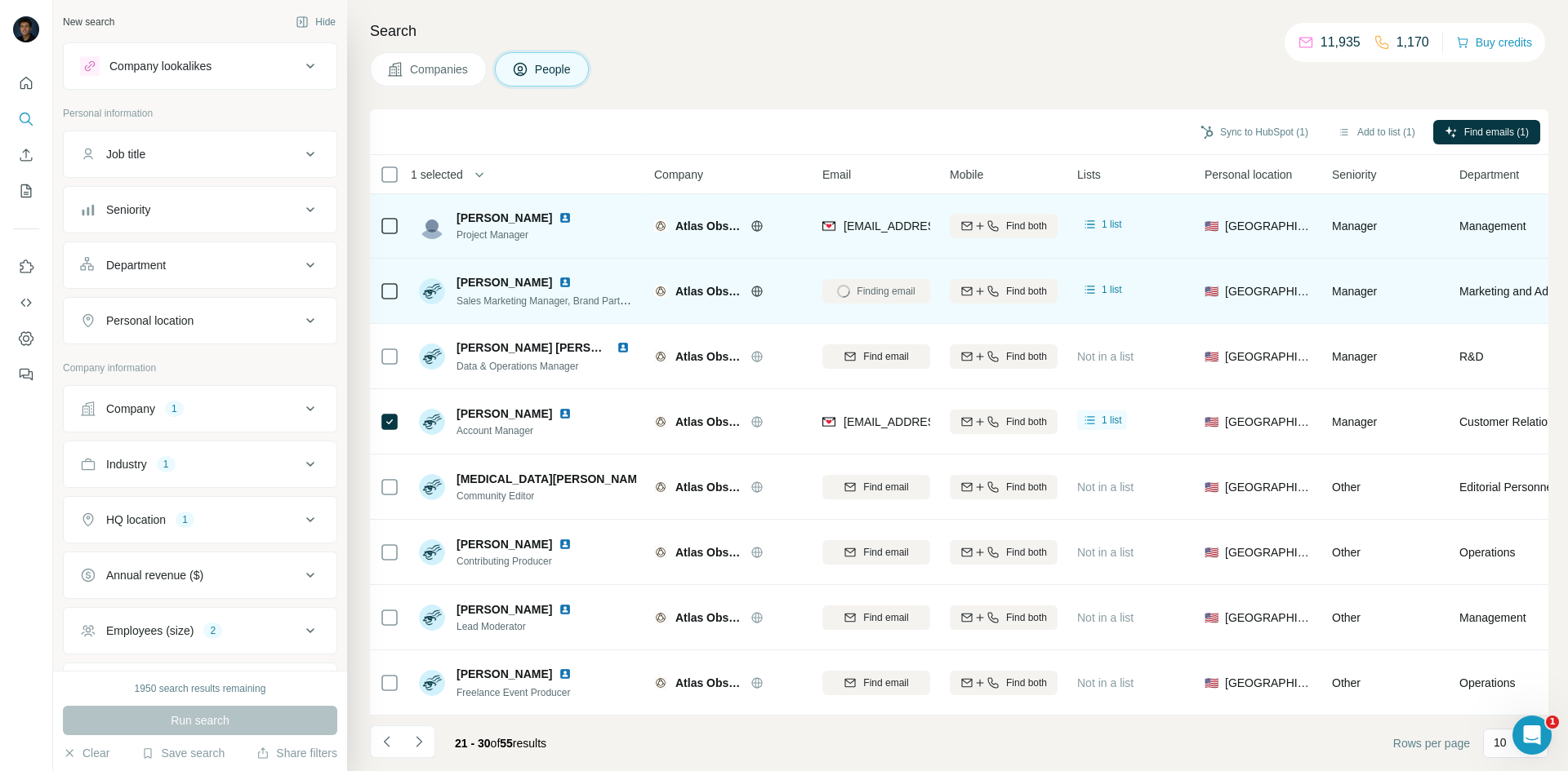
click at [388, 216] on icon at bounding box center [389, 226] width 20 height 20
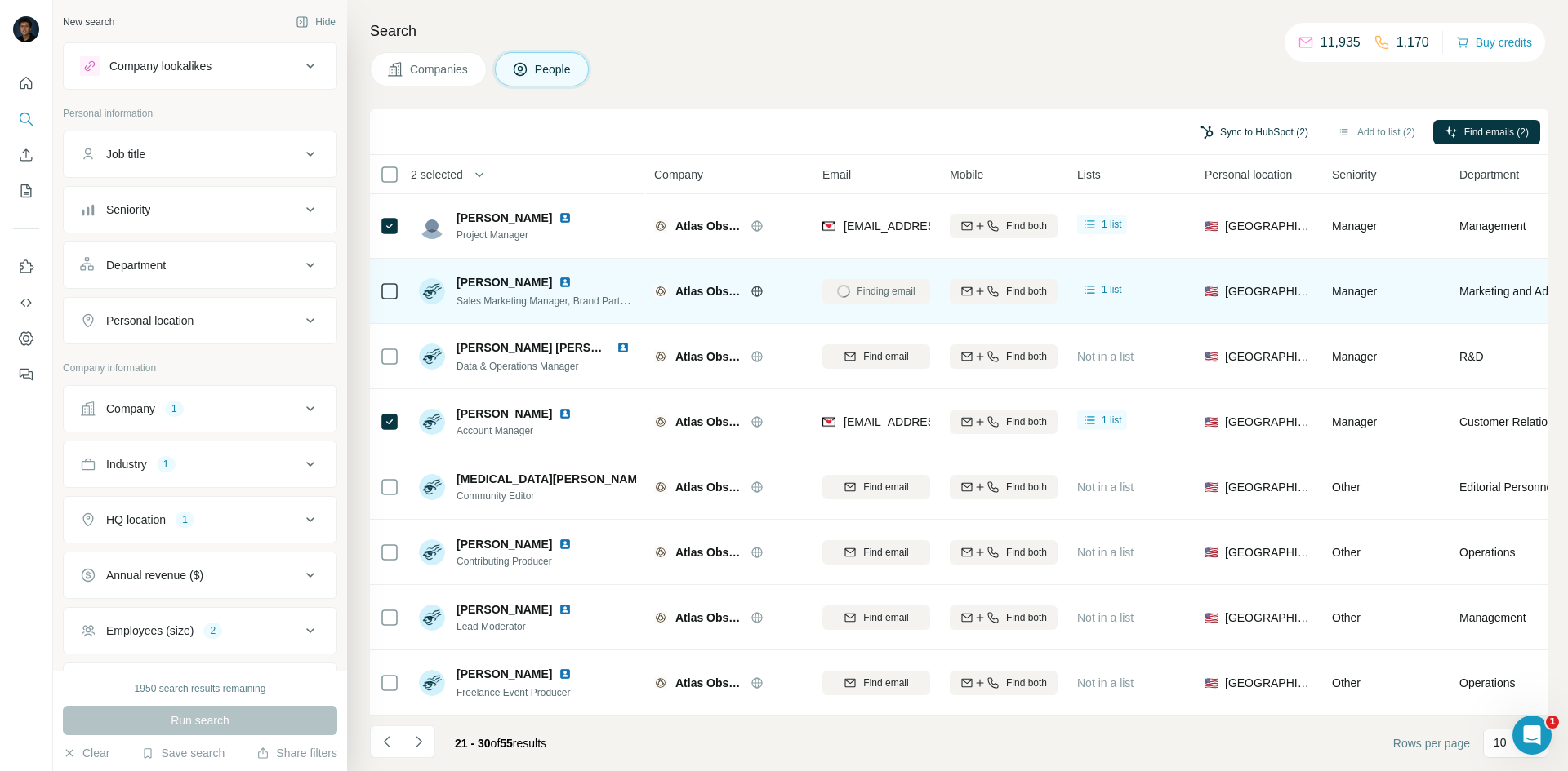
click at [1273, 128] on button "Sync to HubSpot (2)" at bounding box center [1254, 131] width 131 height 25
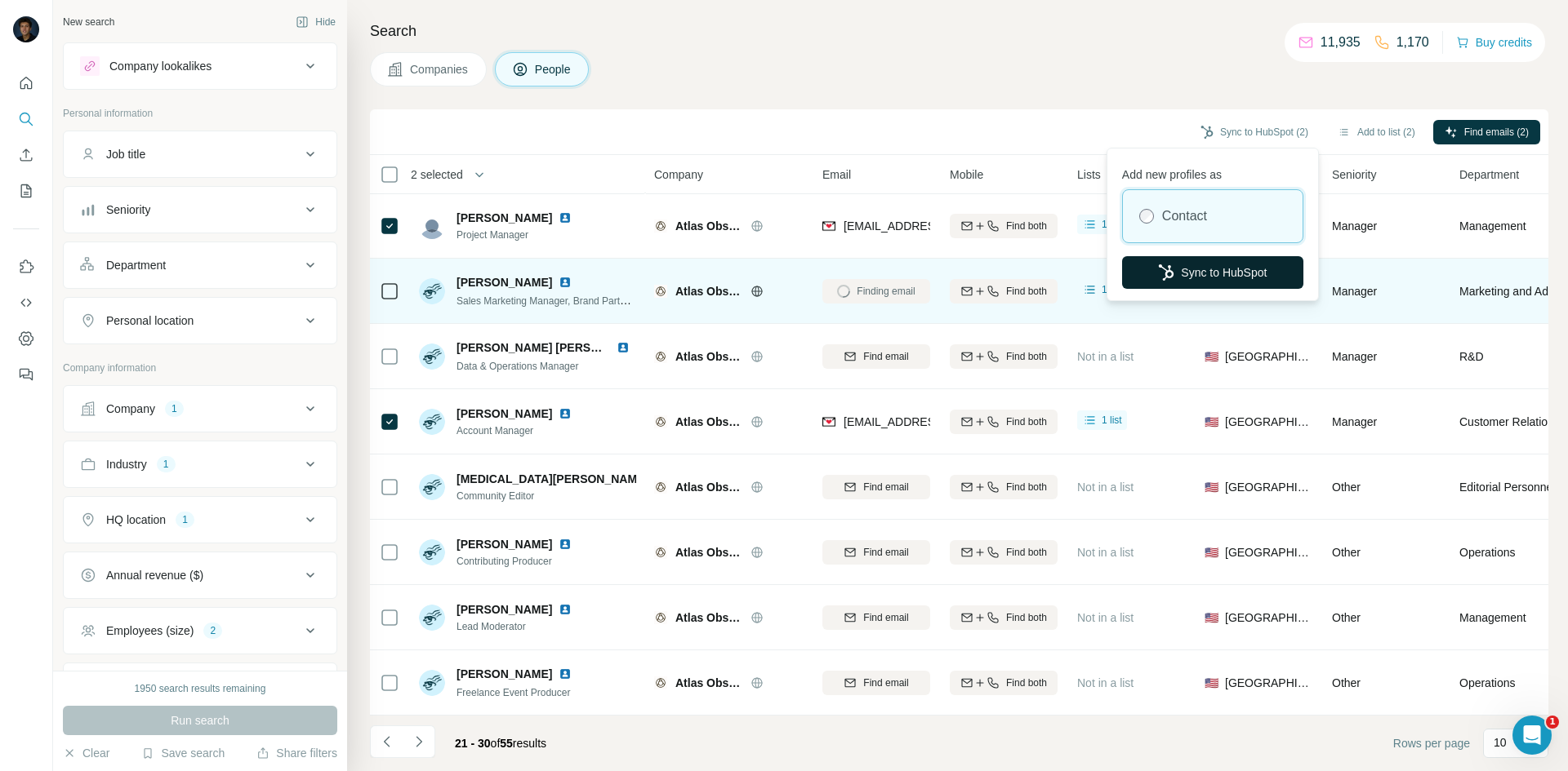
click at [1184, 271] on button "Sync to HubSpot" at bounding box center [1212, 272] width 182 height 32
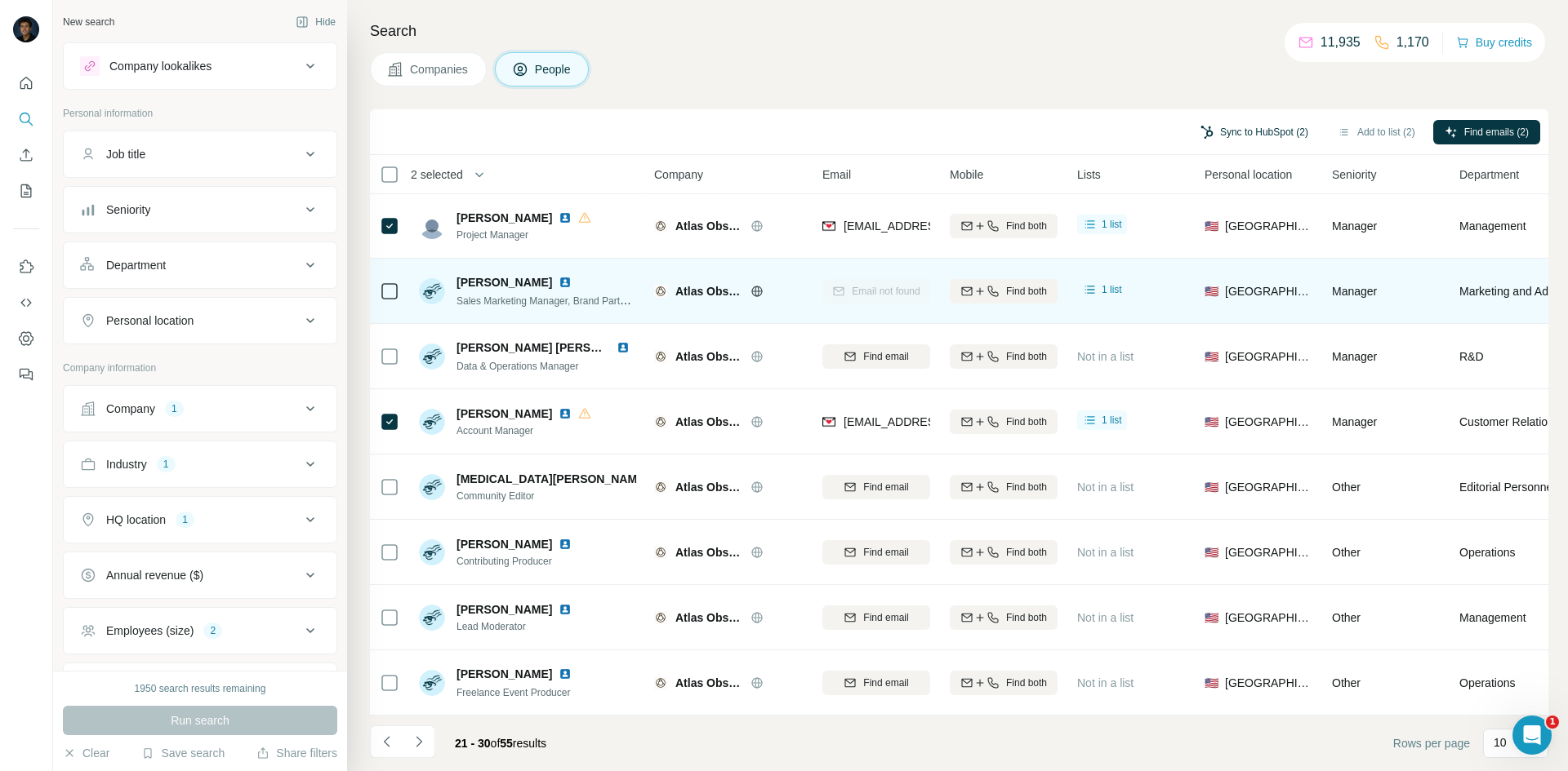
click at [1263, 126] on button "Sync to HubSpot (2)" at bounding box center [1254, 131] width 131 height 25
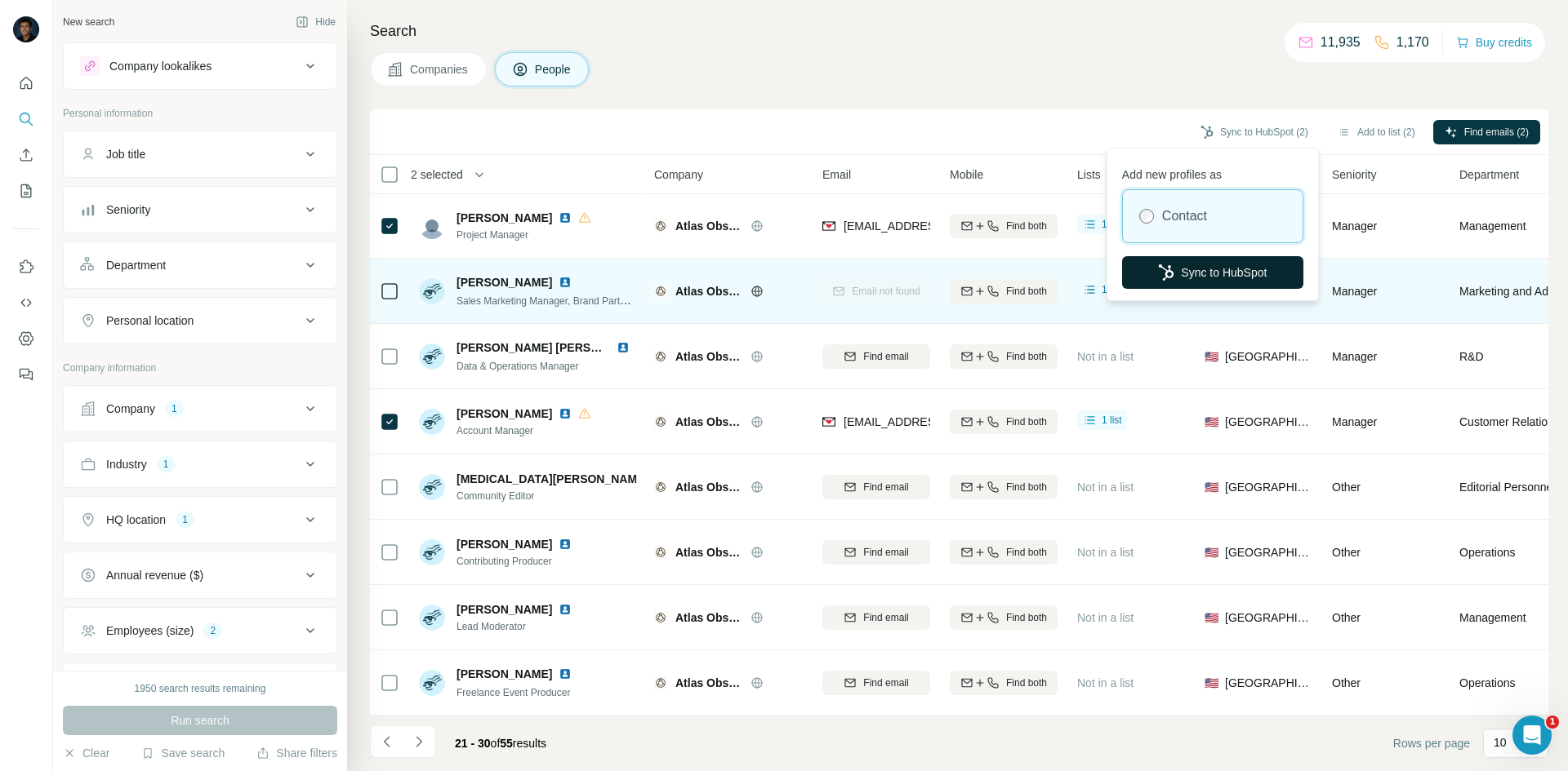
click at [1190, 263] on button "Sync to HubSpot" at bounding box center [1212, 272] width 182 height 32
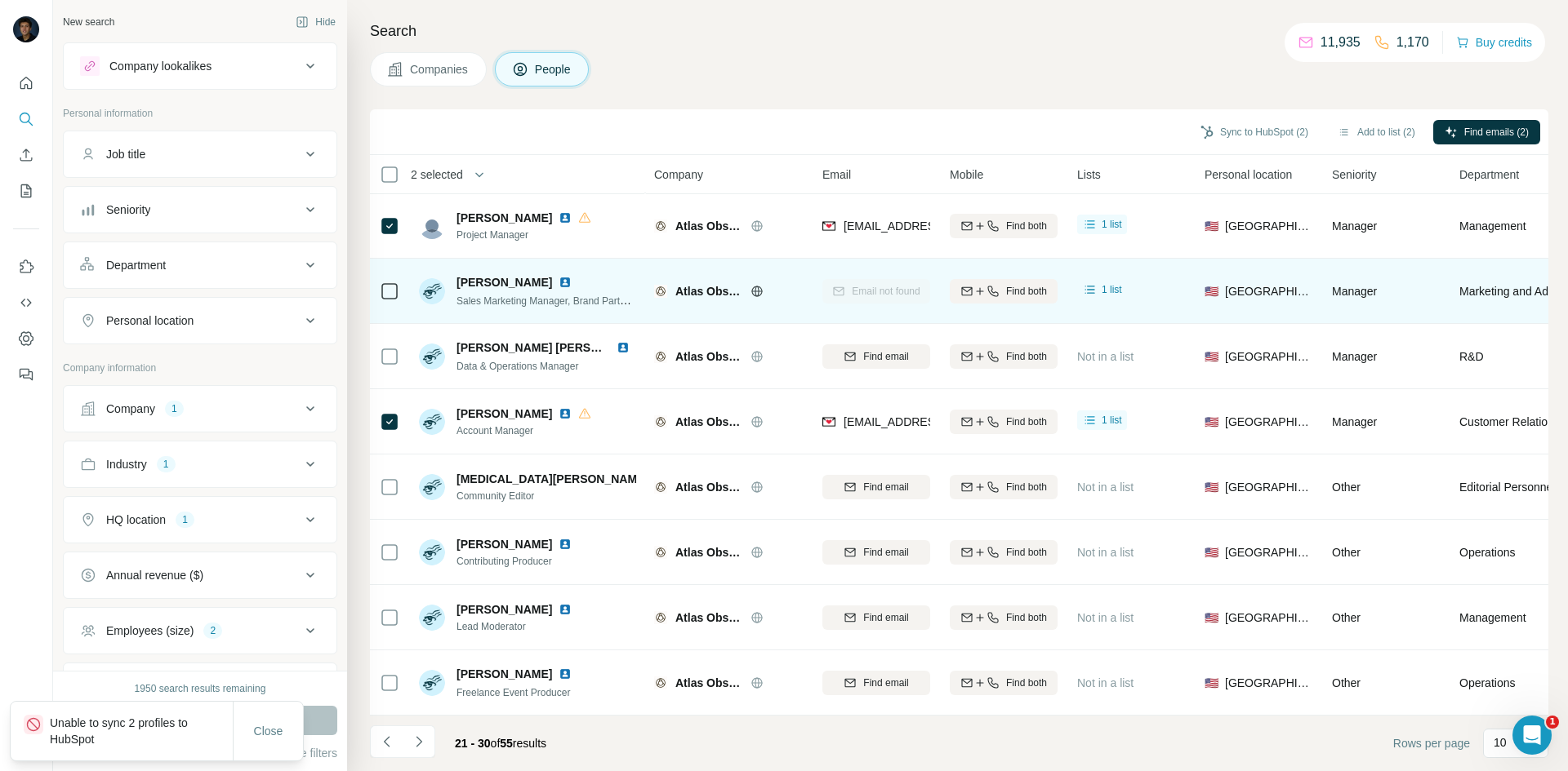
drag, startPoint x: 255, startPoint y: 740, endPoint x: 358, endPoint y: 654, distance: 134.2
click at [259, 739] on button "Close" at bounding box center [269, 731] width 53 height 30
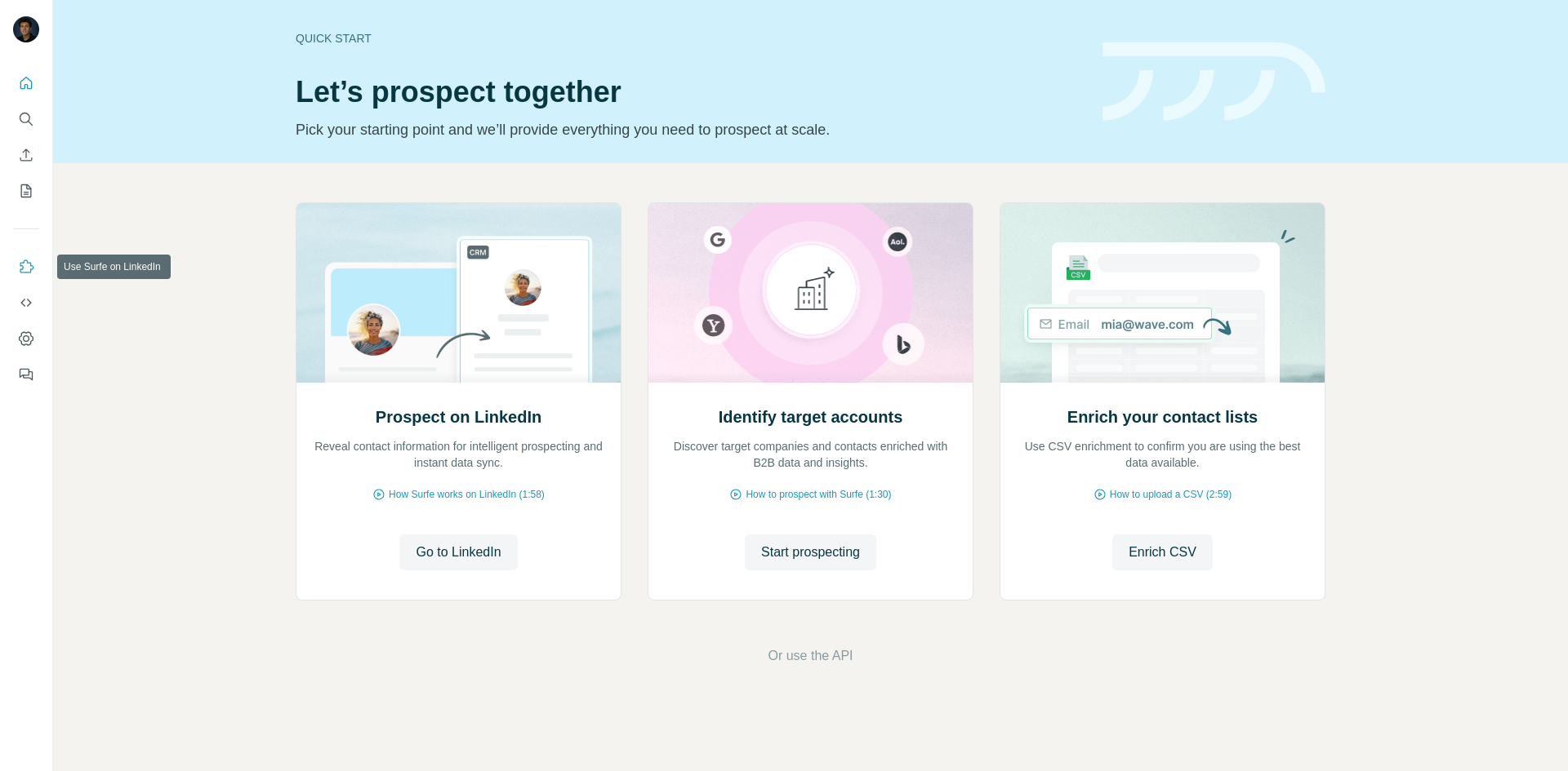
click at [29, 265] on icon "Use Surfe on LinkedIn" at bounding box center [25, 266] width 16 height 16
